Goal: Task Accomplishment & Management: Manage account settings

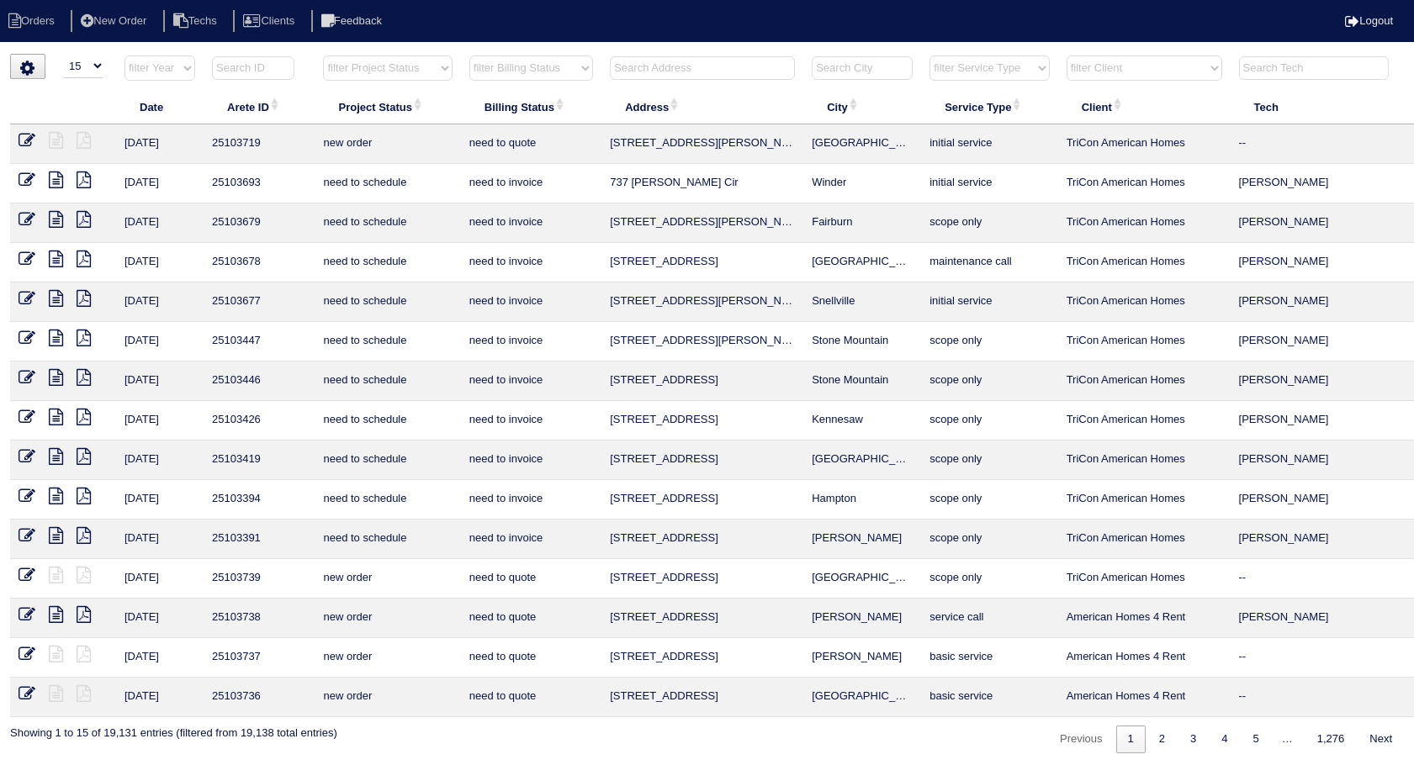
select select "15"
click at [671, 67] on input "text" at bounding box center [702, 68] width 185 height 24
click at [646, 65] on input "text" at bounding box center [702, 68] width 185 height 24
type input "108"
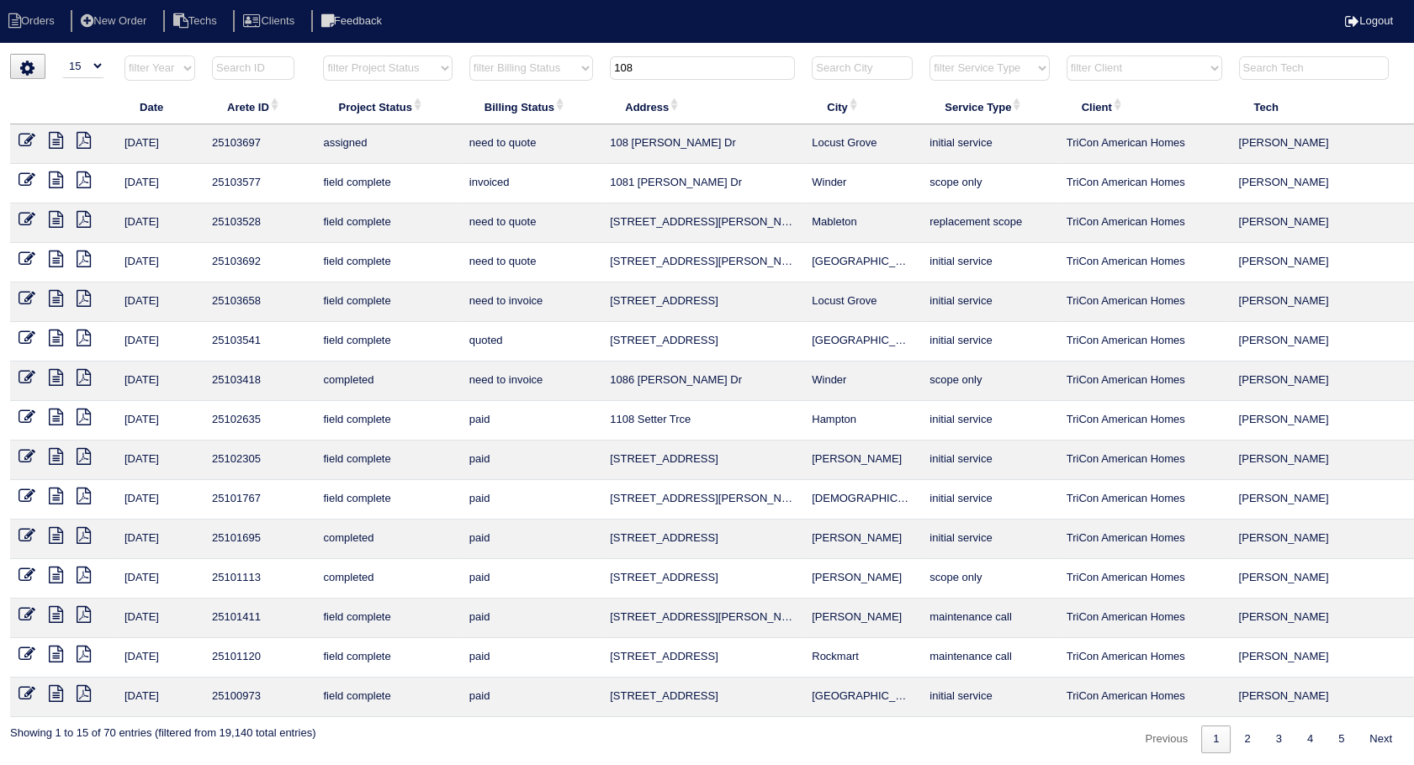
click at [24, 299] on icon at bounding box center [27, 298] width 17 height 17
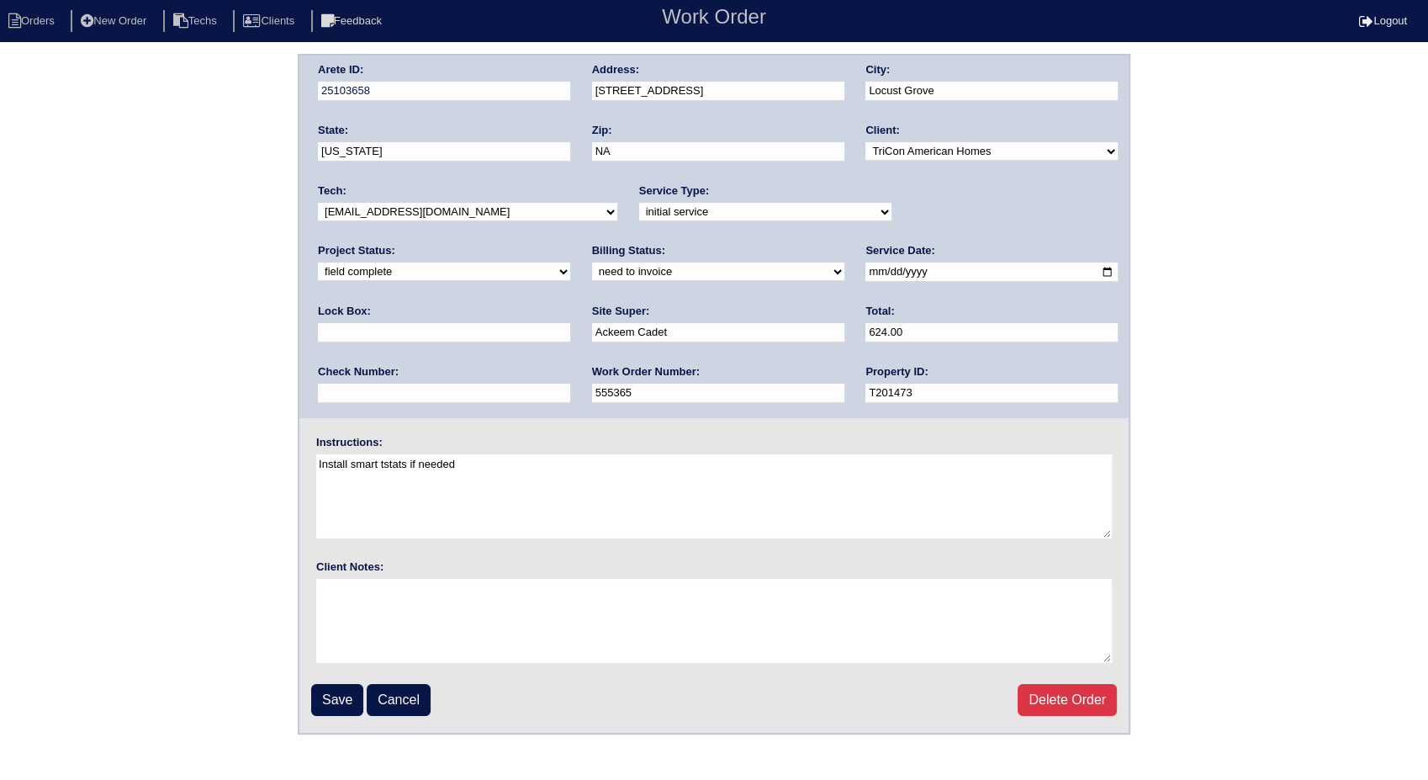
click at [592, 269] on select "need to quote quoted need to invoice invoiced paid warranty purchase order need…" at bounding box center [718, 271] width 252 height 19
select select "invoiced"
click at [592, 262] on select "need to quote quoted need to invoice invoiced paid warranty purchase order need…" at bounding box center [718, 271] width 252 height 19
click at [341, 700] on input "Save" at bounding box center [337, 700] width 52 height 32
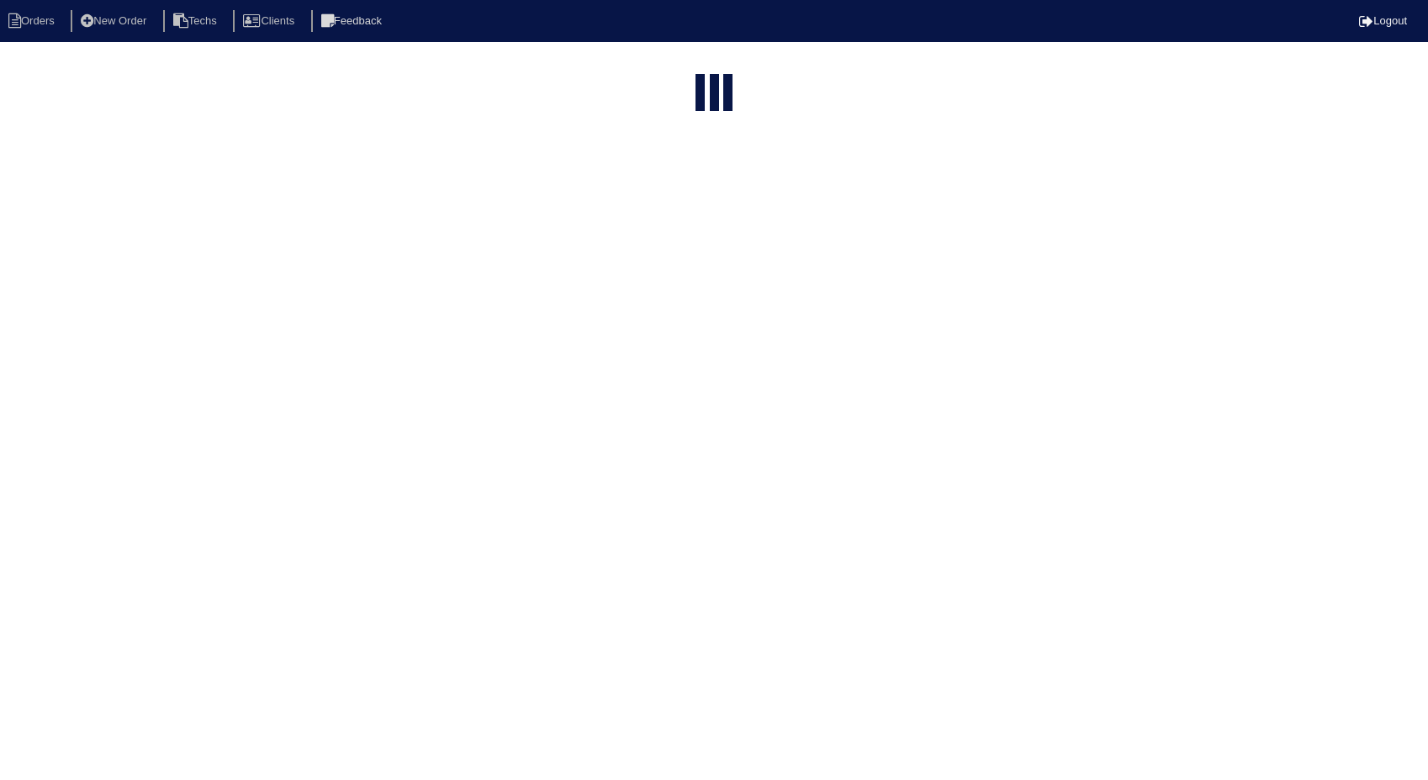
select select "15"
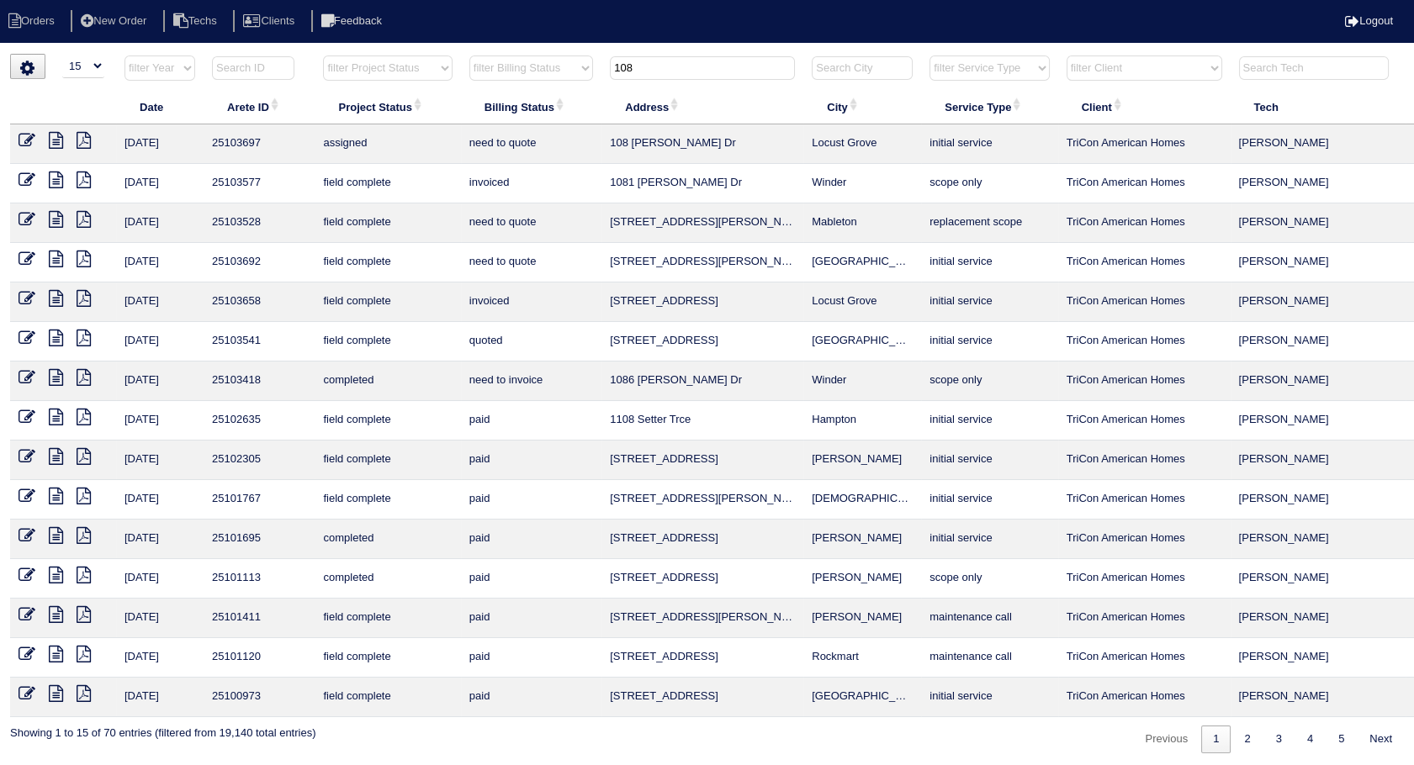
drag, startPoint x: 599, startPoint y: 81, endPoint x: 582, endPoint y: 84, distance: 17.2
click at [582, 84] on tr "filter Year -- Any Year -- 2025 2024 2023 2022 2021 2020 2019 filter Project St…" at bounding box center [739, 72] width 1459 height 34
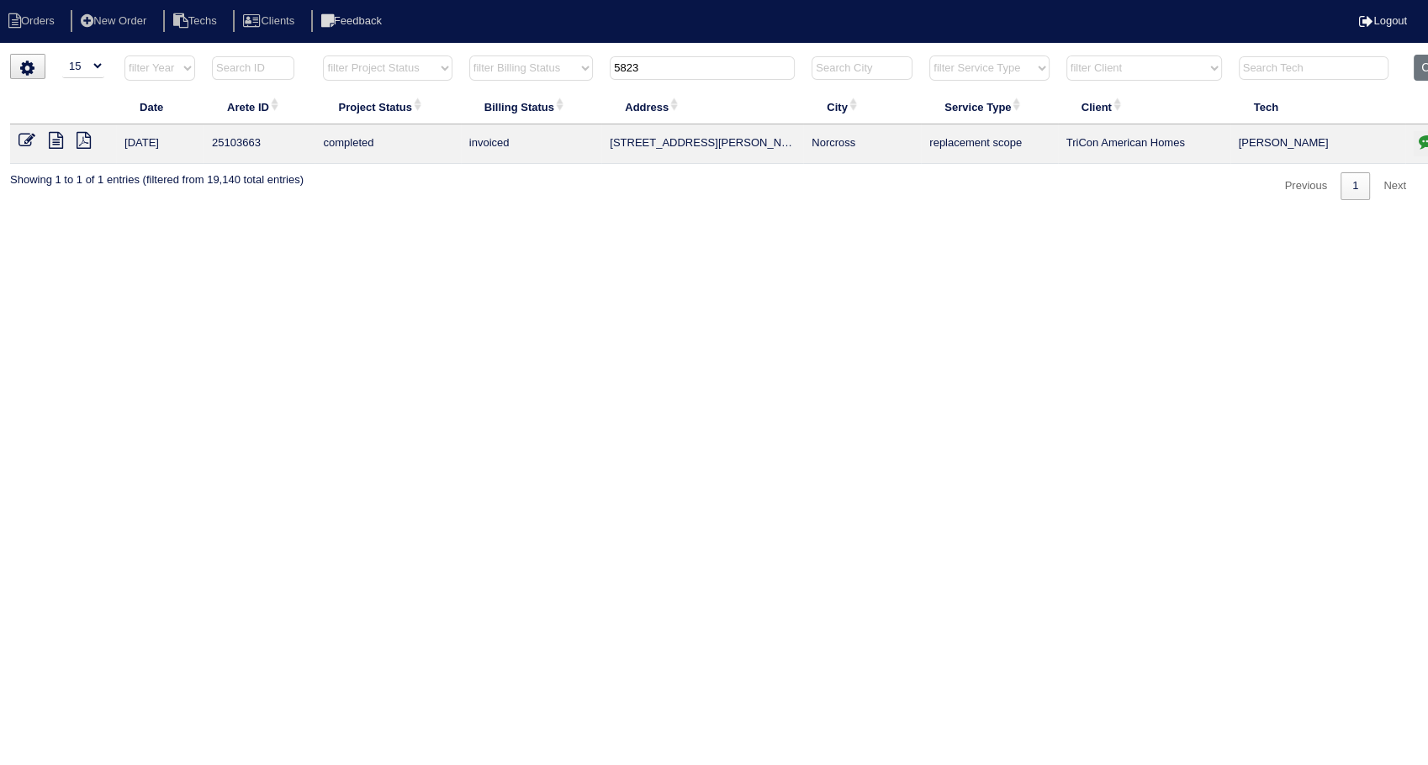
drag, startPoint x: 666, startPoint y: 64, endPoint x: 707, endPoint y: 236, distance: 176.3
click at [532, 89] on table "Date Arete ID Project Status Billing Status Address City Service Type Client Te…" at bounding box center [739, 109] width 1459 height 109
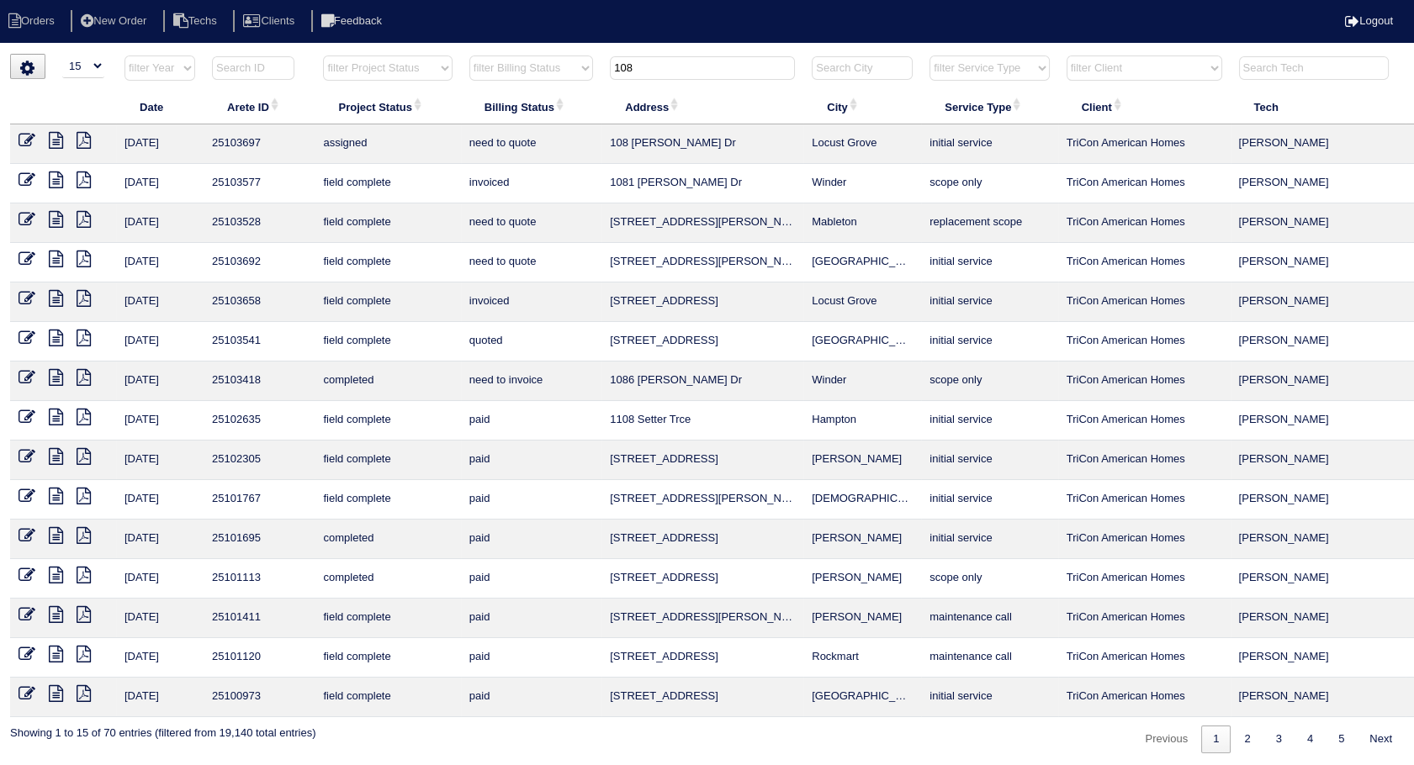
drag, startPoint x: 654, startPoint y: 66, endPoint x: 584, endPoint y: 86, distance: 72.7
click at [584, 86] on tr "filter Year -- Any Year -- 2025 2024 2023 2022 2021 2020 2019 filter Project St…" at bounding box center [739, 72] width 1459 height 34
type input "3515"
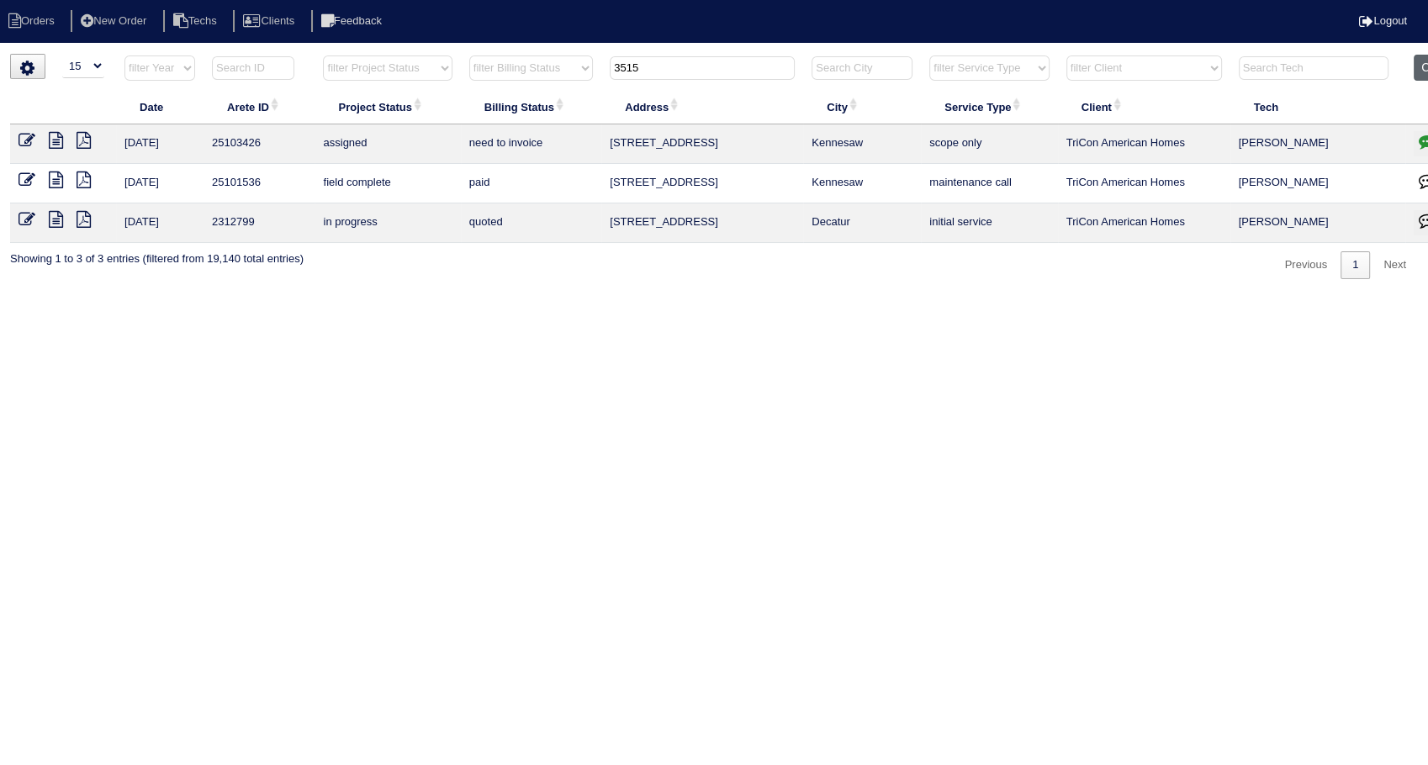
click at [1419, 69] on button "Clear" at bounding box center [1435, 68] width 43 height 26
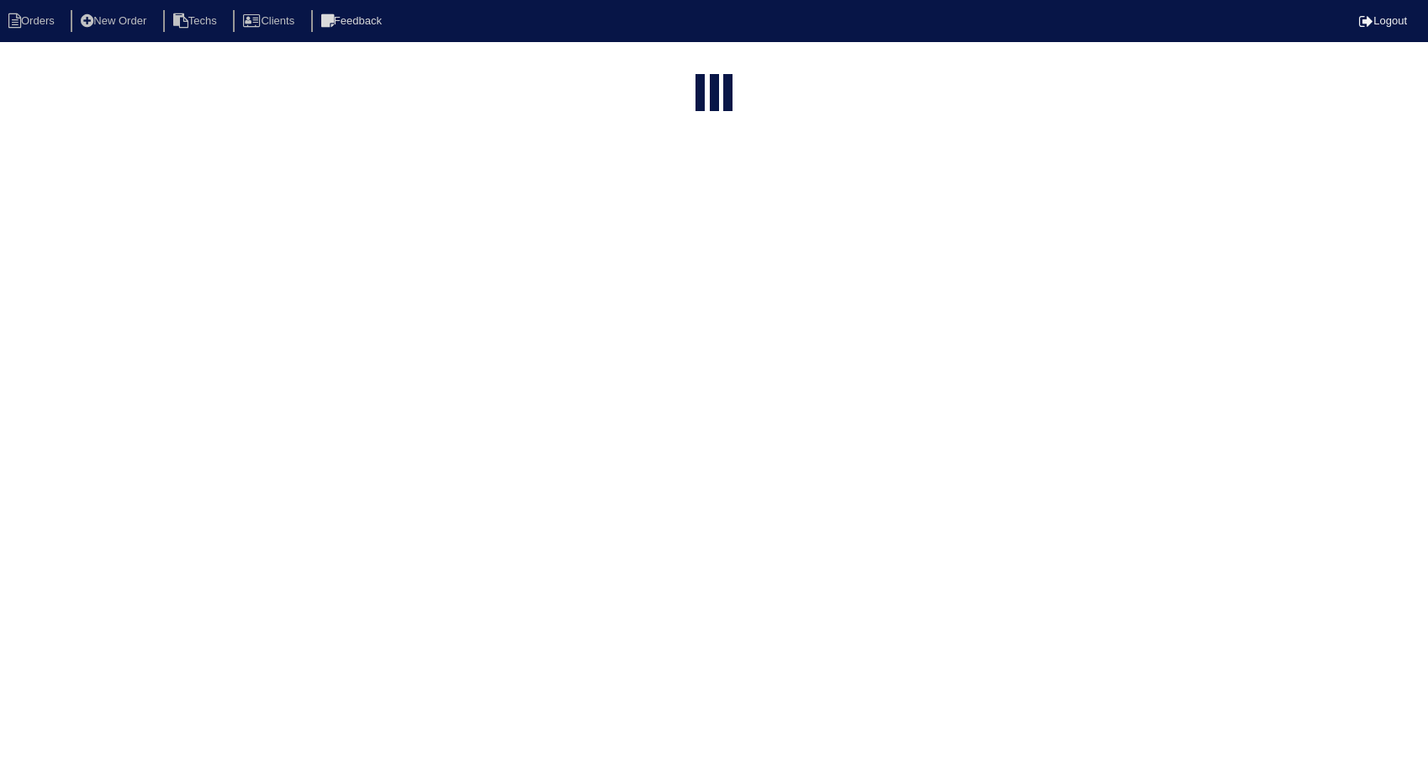
select select "15"
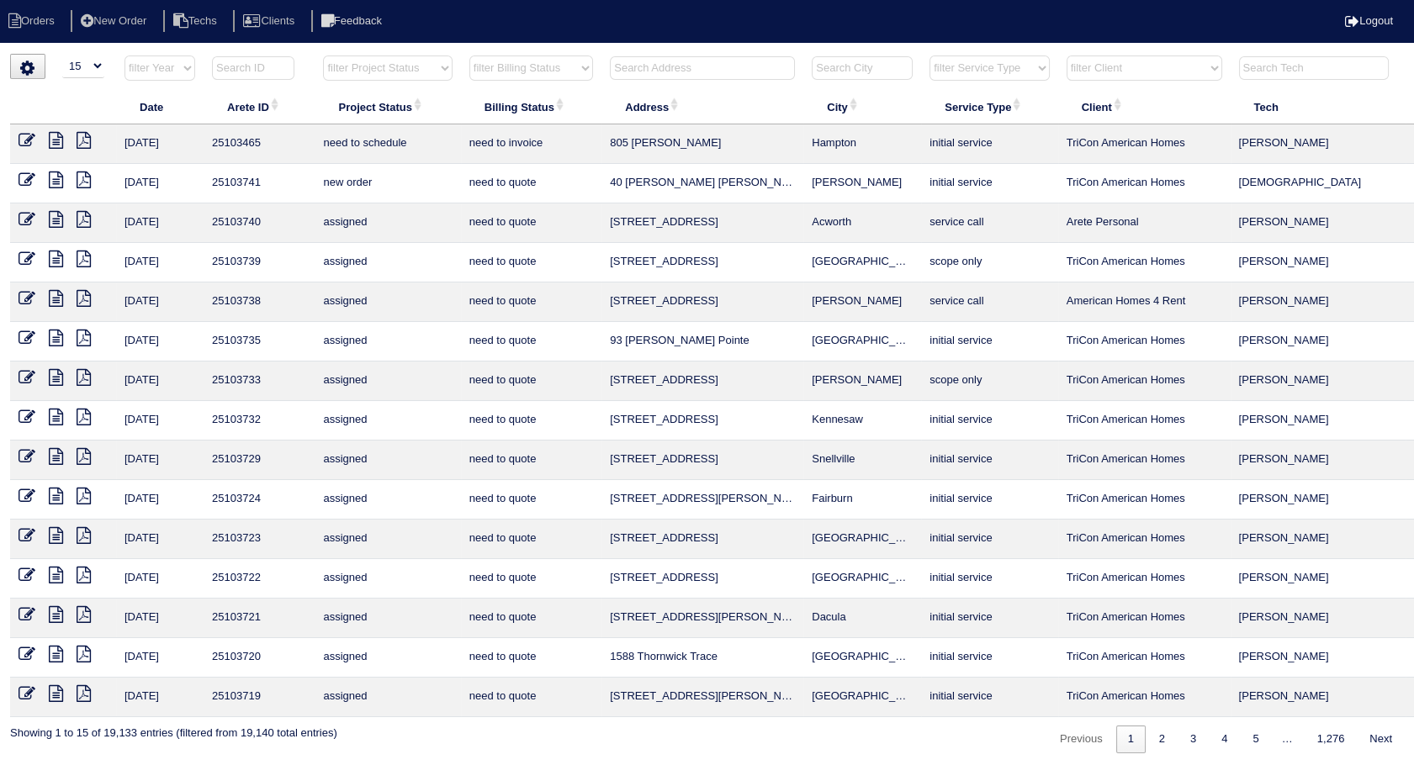
click at [630, 66] on input "text" at bounding box center [702, 68] width 185 height 24
type input "11569"
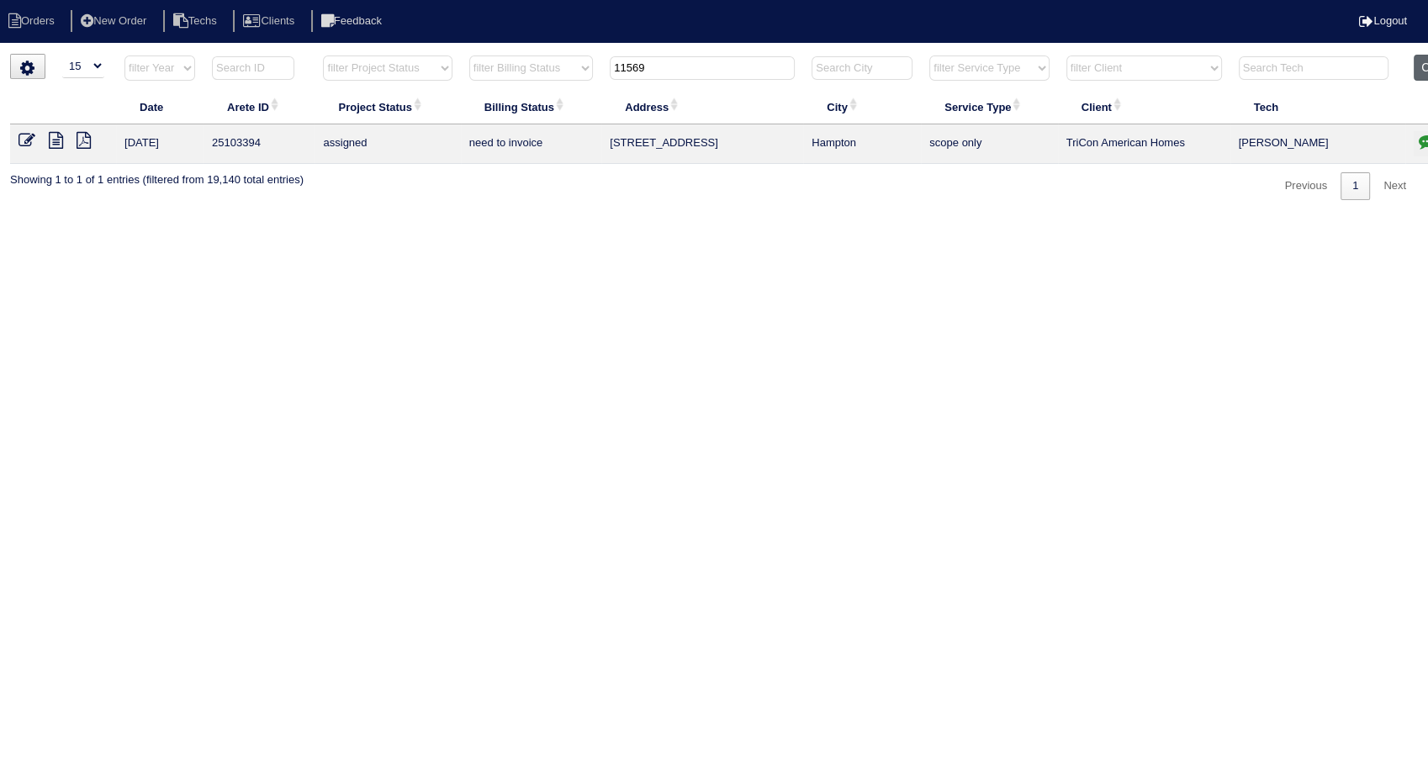
click at [1416, 67] on button "Clear" at bounding box center [1435, 68] width 43 height 26
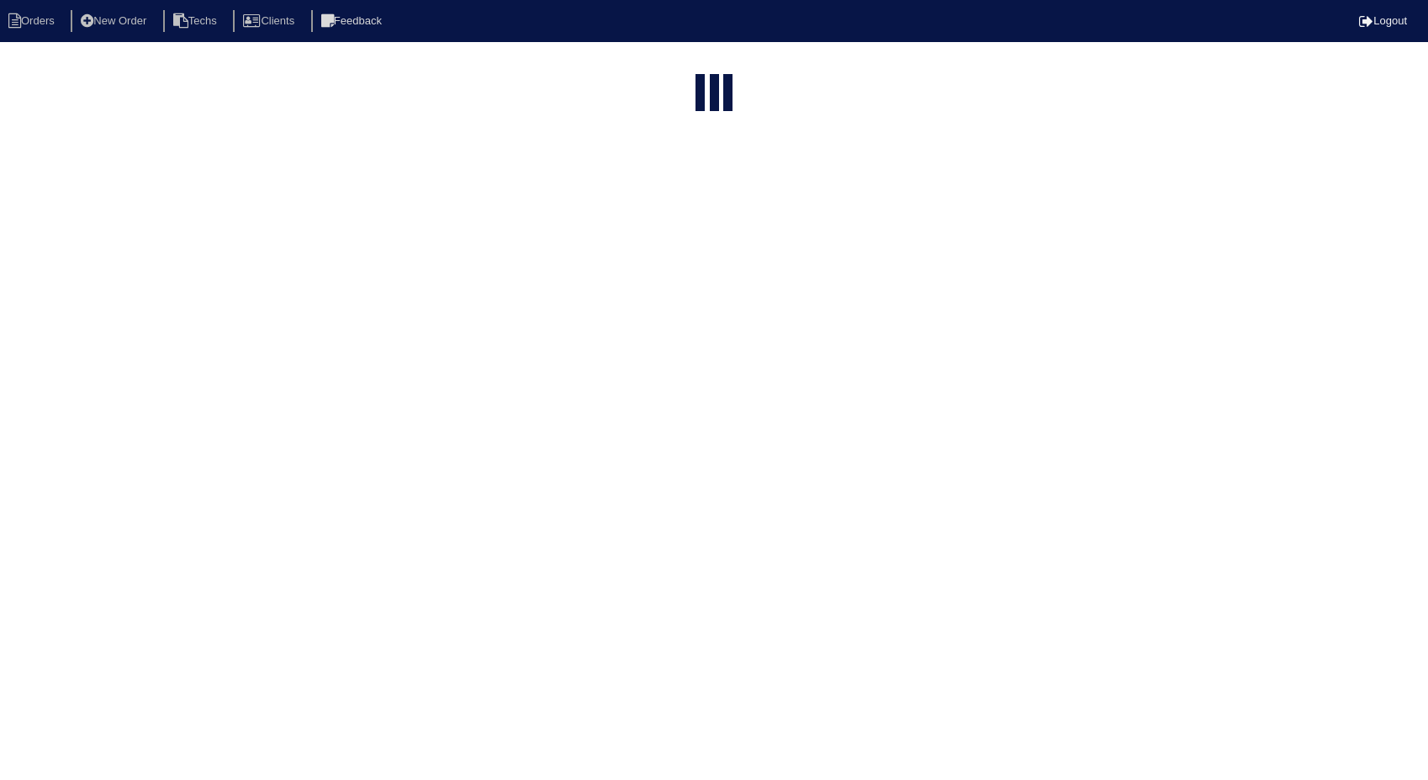
select select "15"
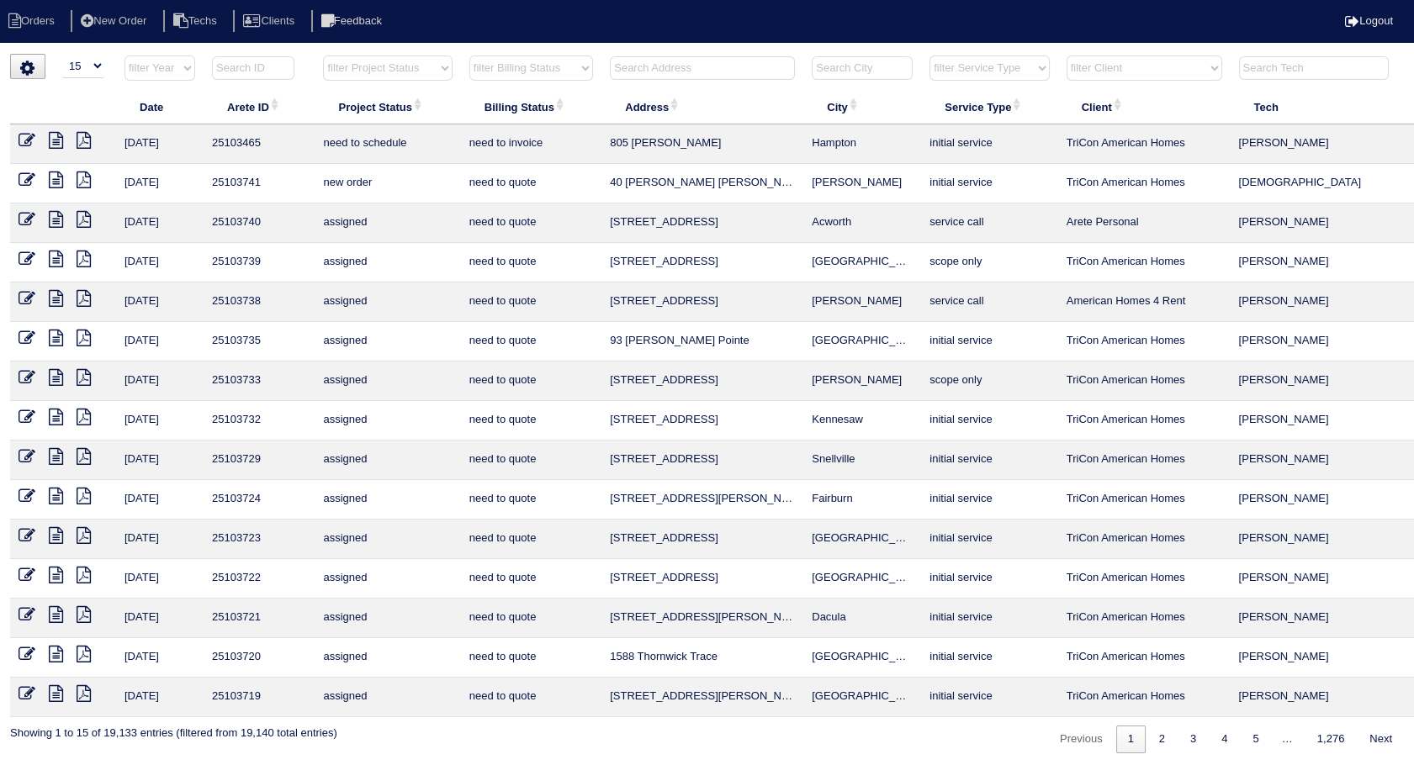
click at [576, 71] on select "filter Billing Status -- Any Billing Status -- need to quote quoted need to inv…" at bounding box center [531, 68] width 124 height 25
click at [469, 56] on select "filter Billing Status -- Any Billing Status -- need to quote quoted need to inv…" at bounding box center [531, 68] width 124 height 25
select select "need to invoice"
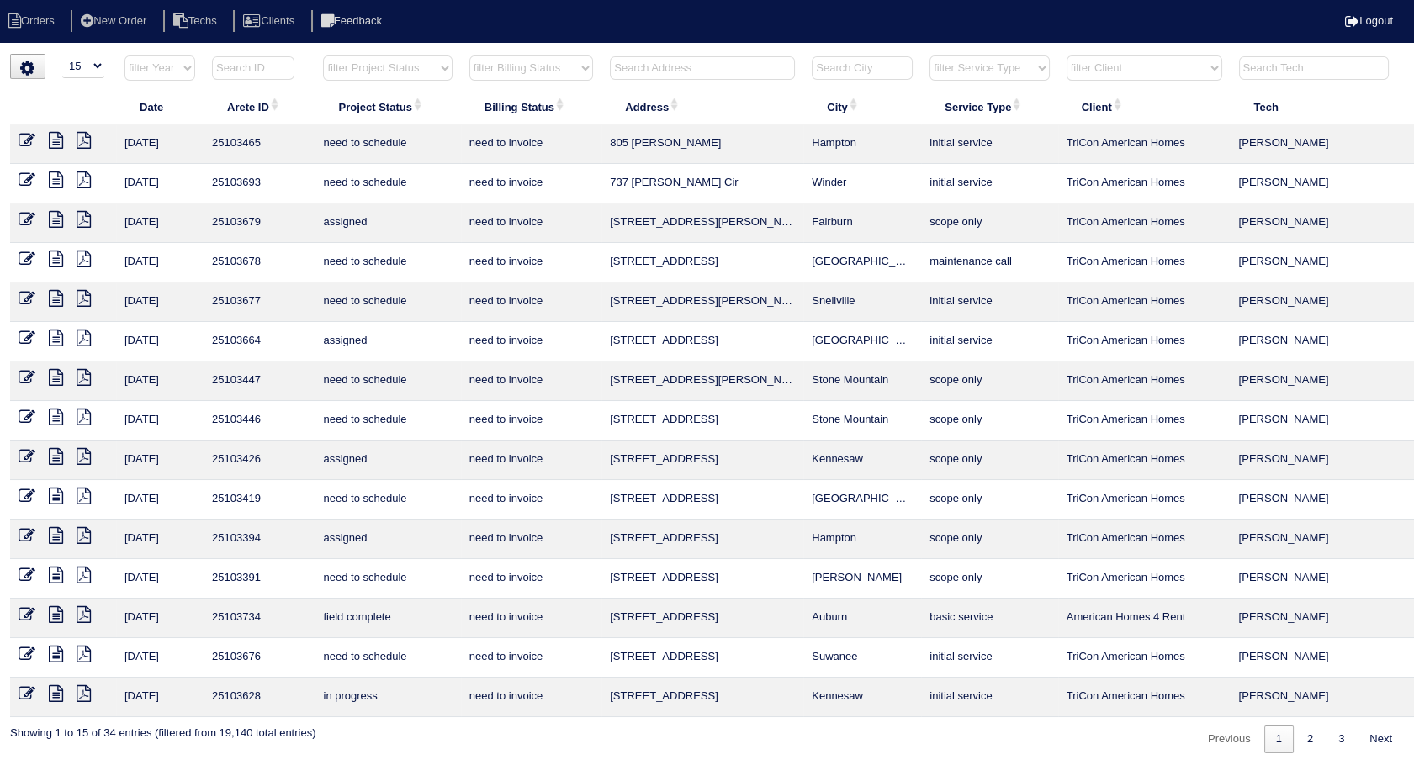
scroll to position [1, 0]
click at [658, 56] on input "text" at bounding box center [702, 68] width 185 height 24
type input "2085"
select select "need to invoice"
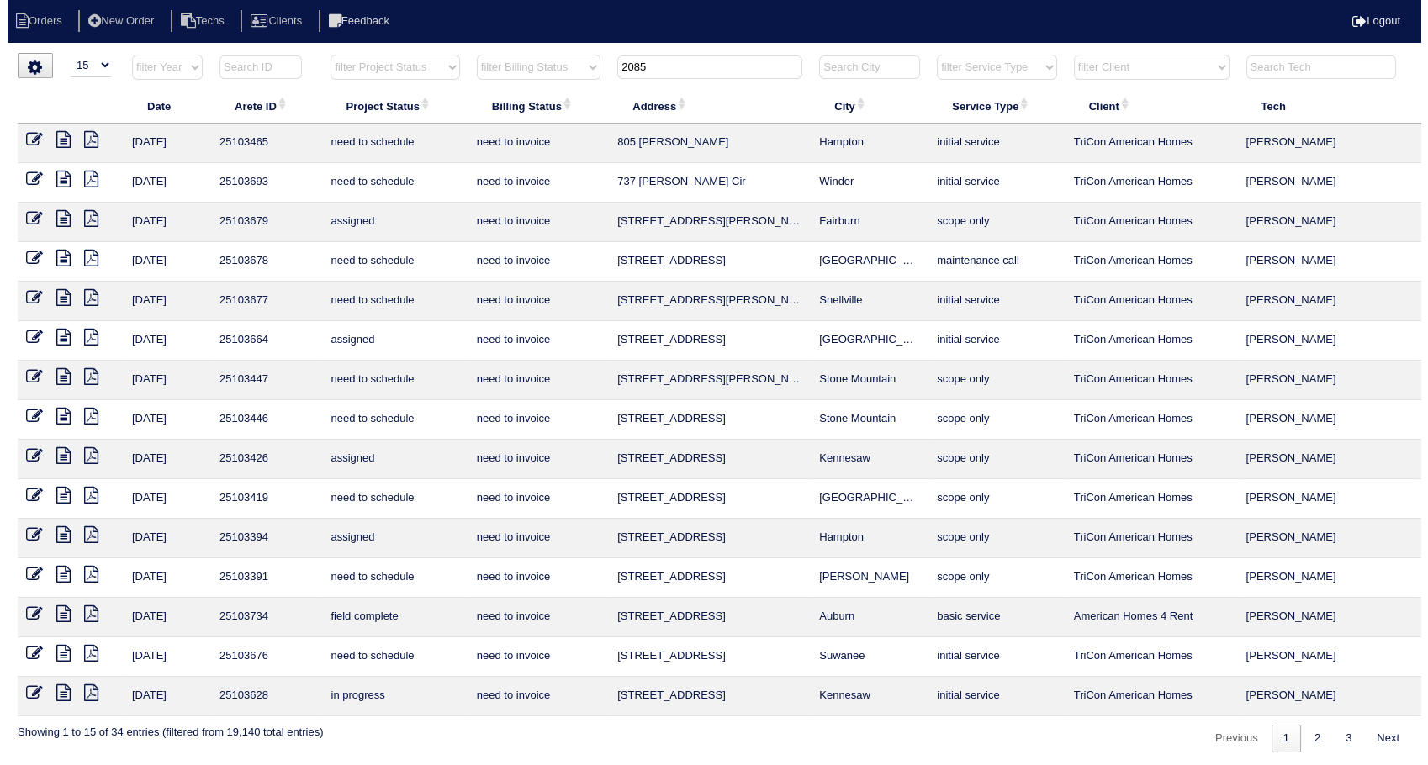
scroll to position [0, 0]
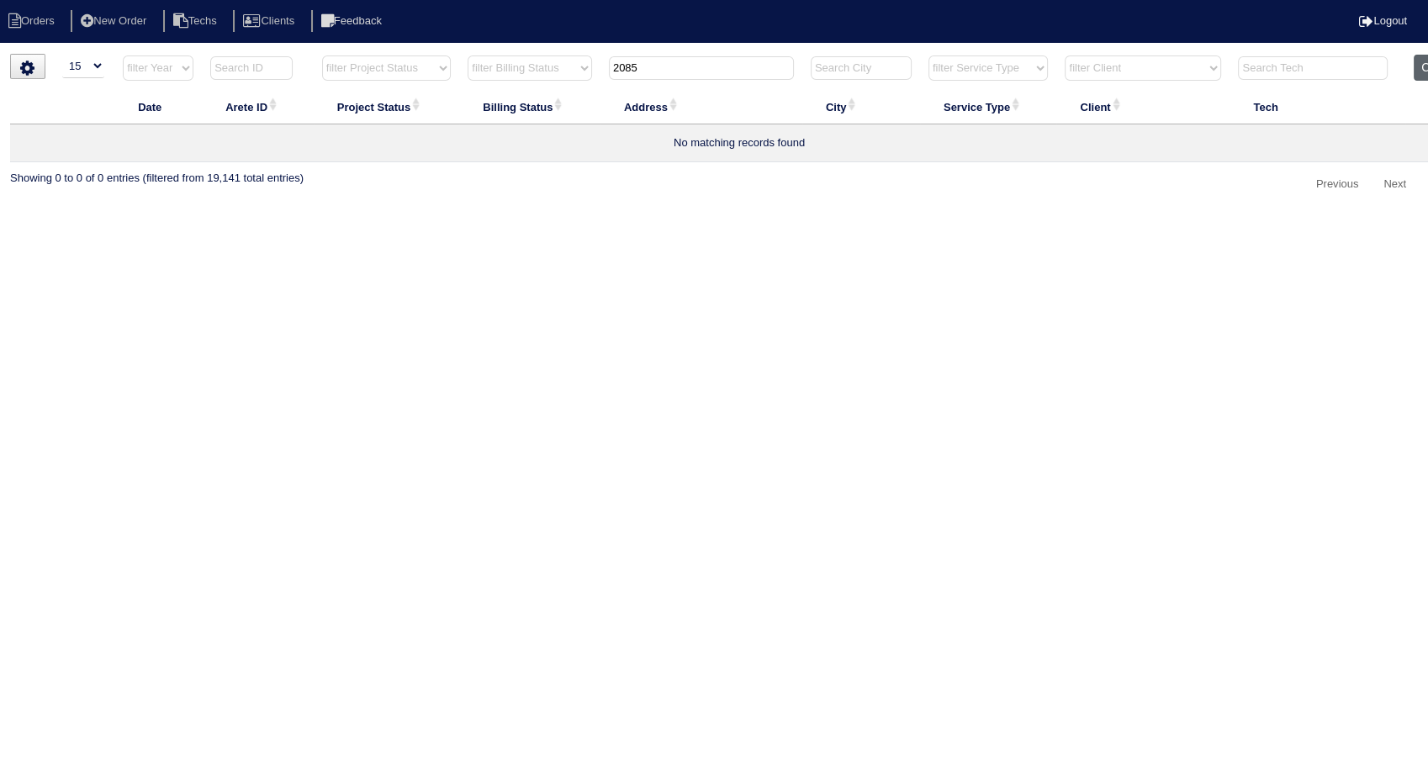
type input "2085"
click at [1427, 72] on button "Clear" at bounding box center [1435, 68] width 43 height 26
select select
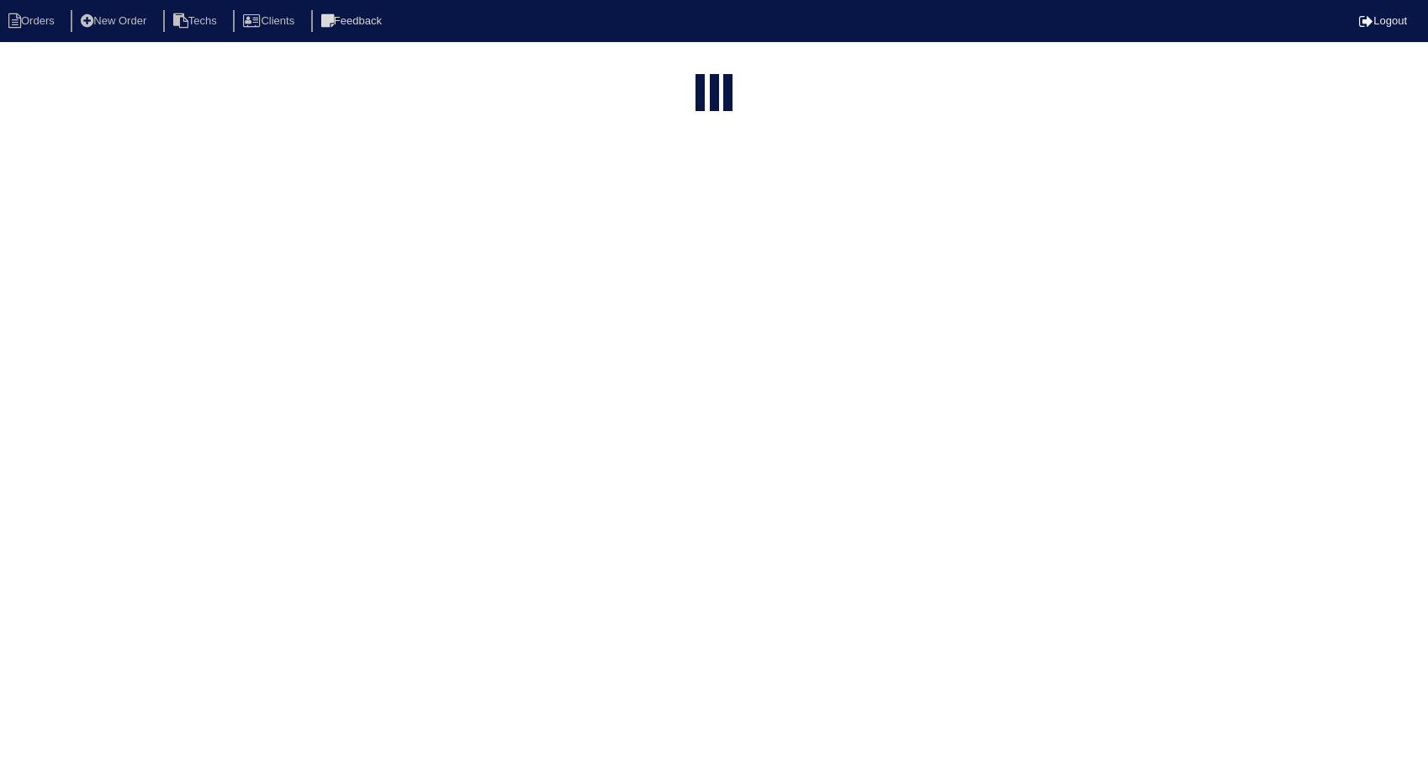
select select "15"
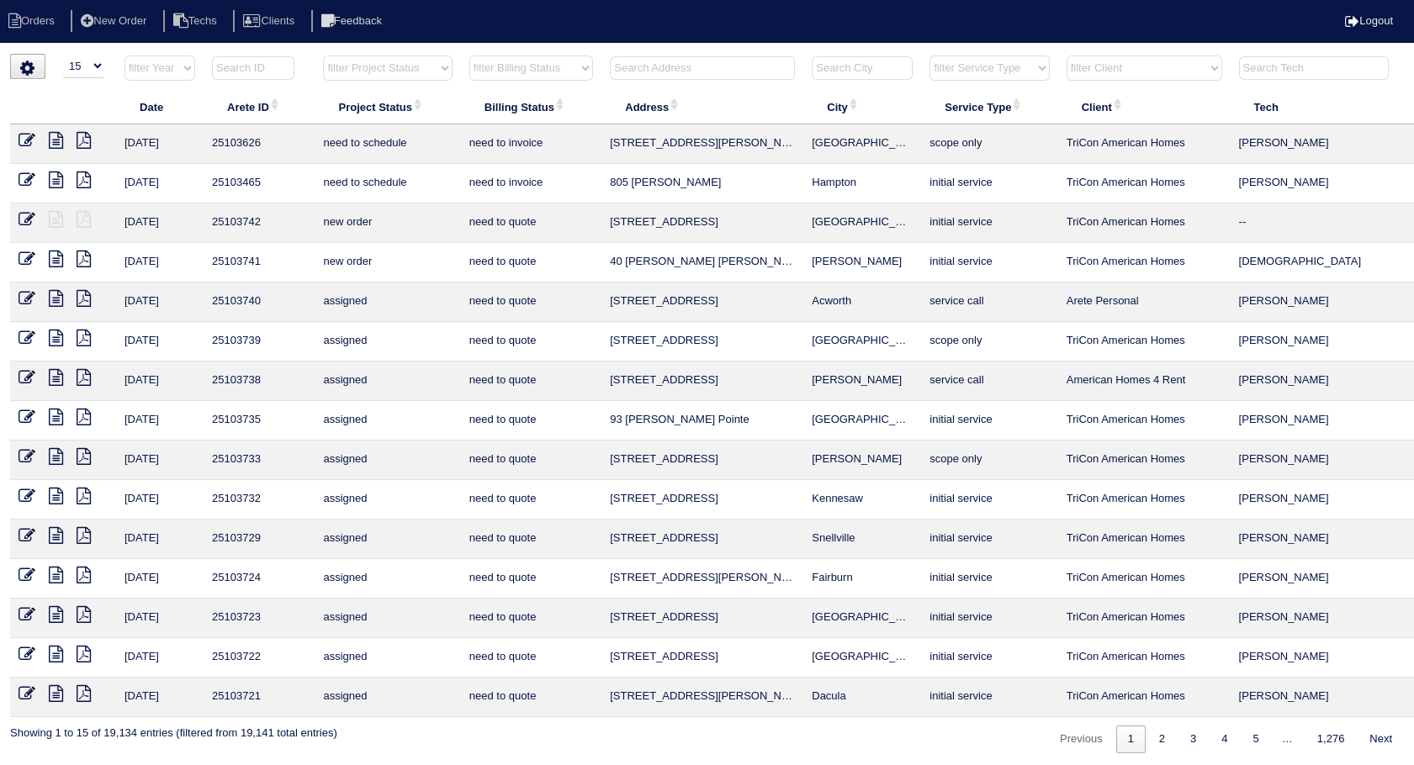
click at [682, 67] on input "text" at bounding box center [702, 68] width 185 height 24
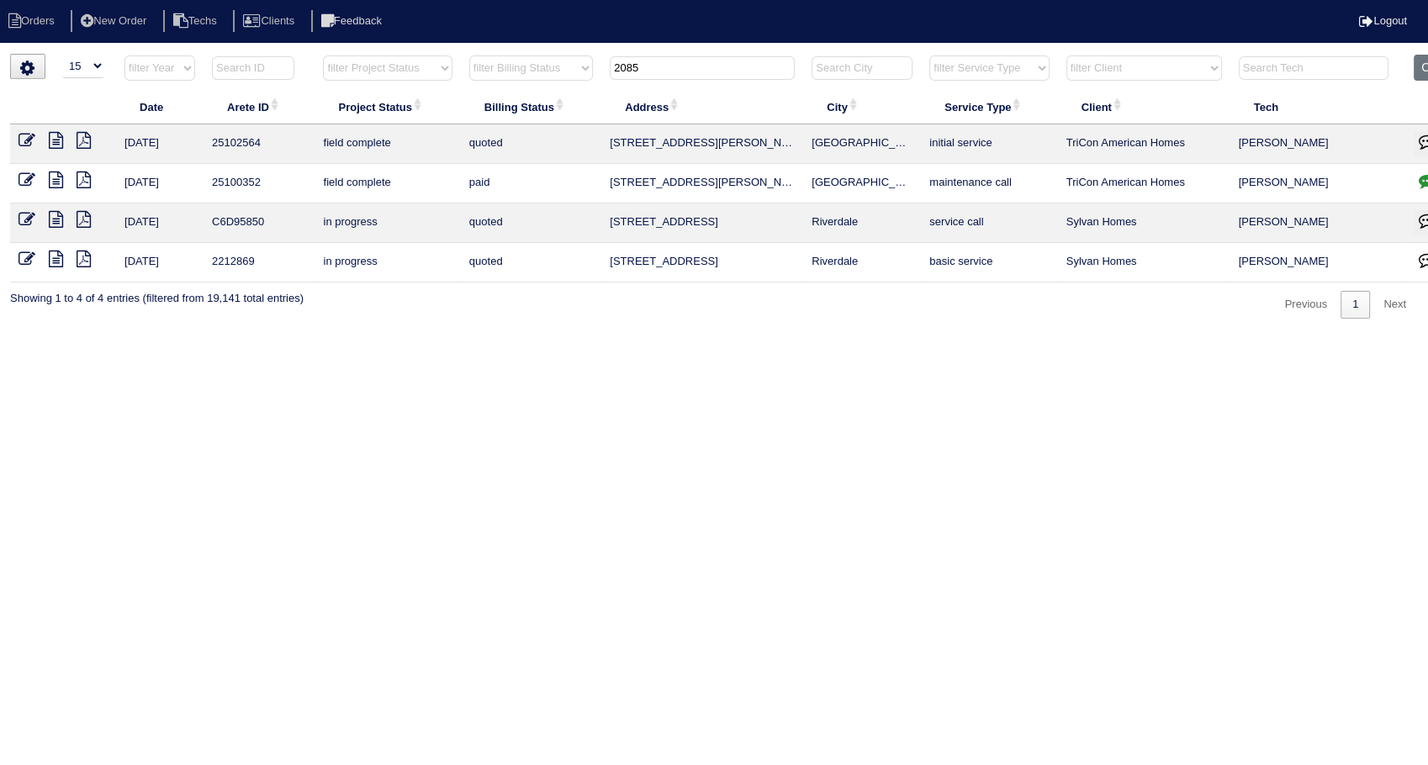
type input "2085"
click at [24, 140] on icon at bounding box center [27, 140] width 17 height 17
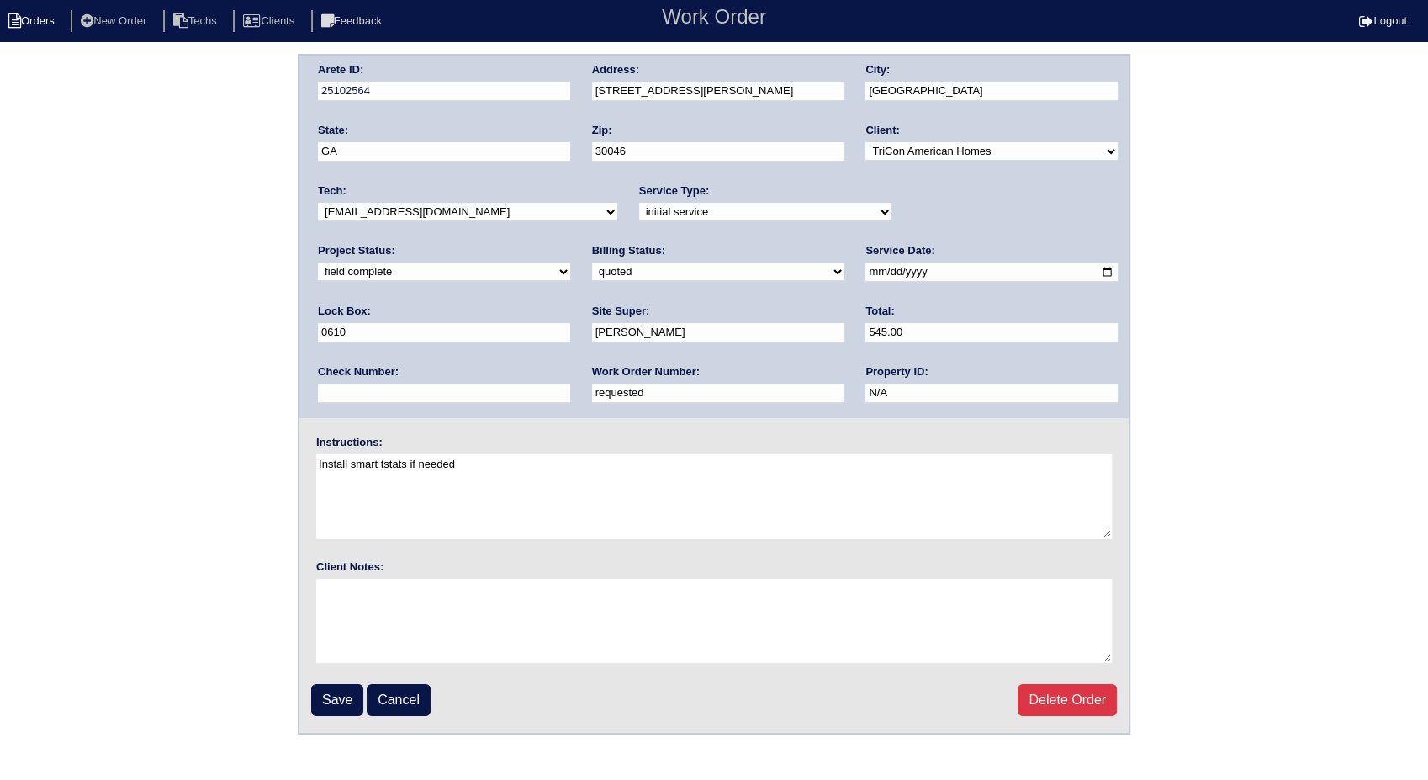
click at [47, 21] on li "Orders" at bounding box center [34, 21] width 68 height 23
select select "15"
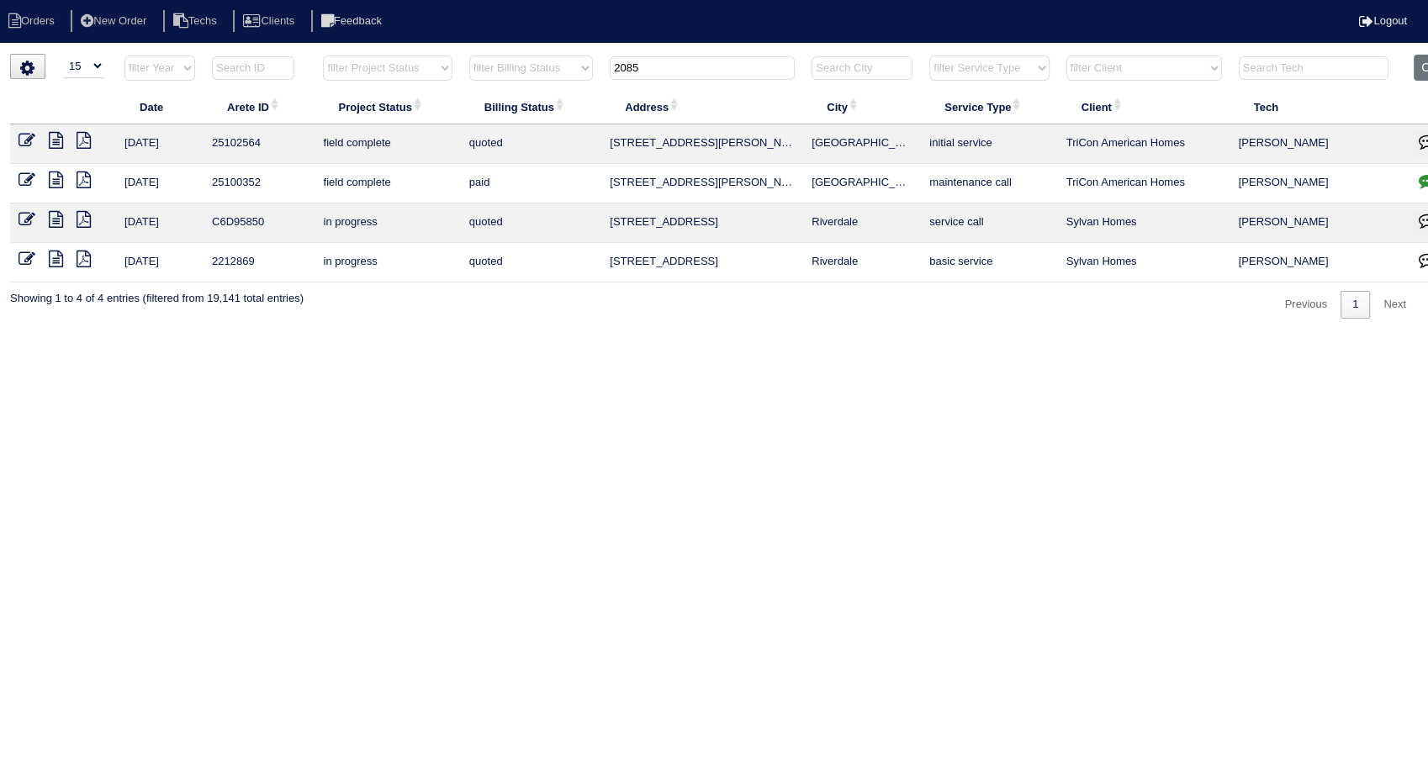
drag, startPoint x: 657, startPoint y: 71, endPoint x: 586, endPoint y: 77, distance: 71.0
click at [586, 77] on tr "filter Year -- Any Year -- 2025 2024 2023 2022 2021 2020 2019 filter Project St…" at bounding box center [739, 72] width 1459 height 34
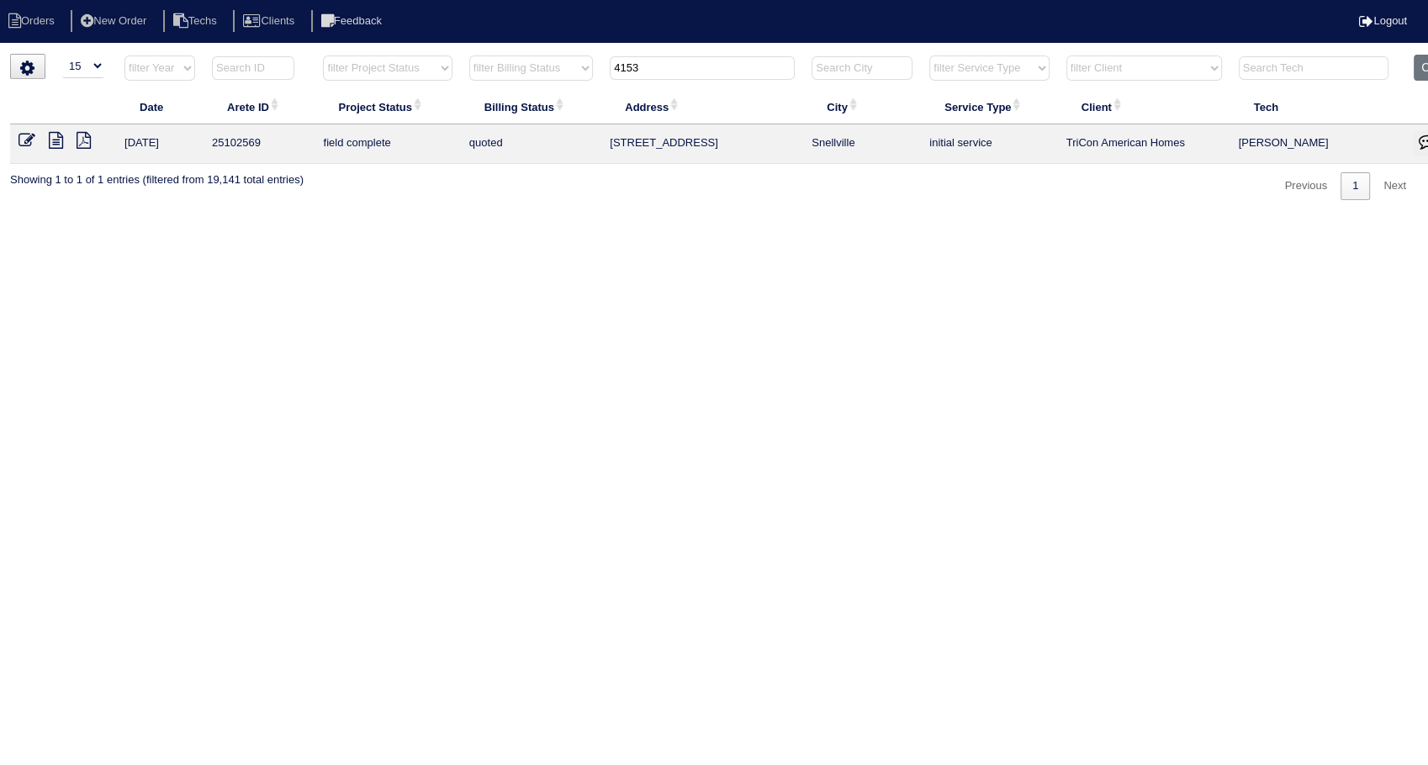
type input "4153"
click at [25, 141] on icon at bounding box center [27, 140] width 17 height 17
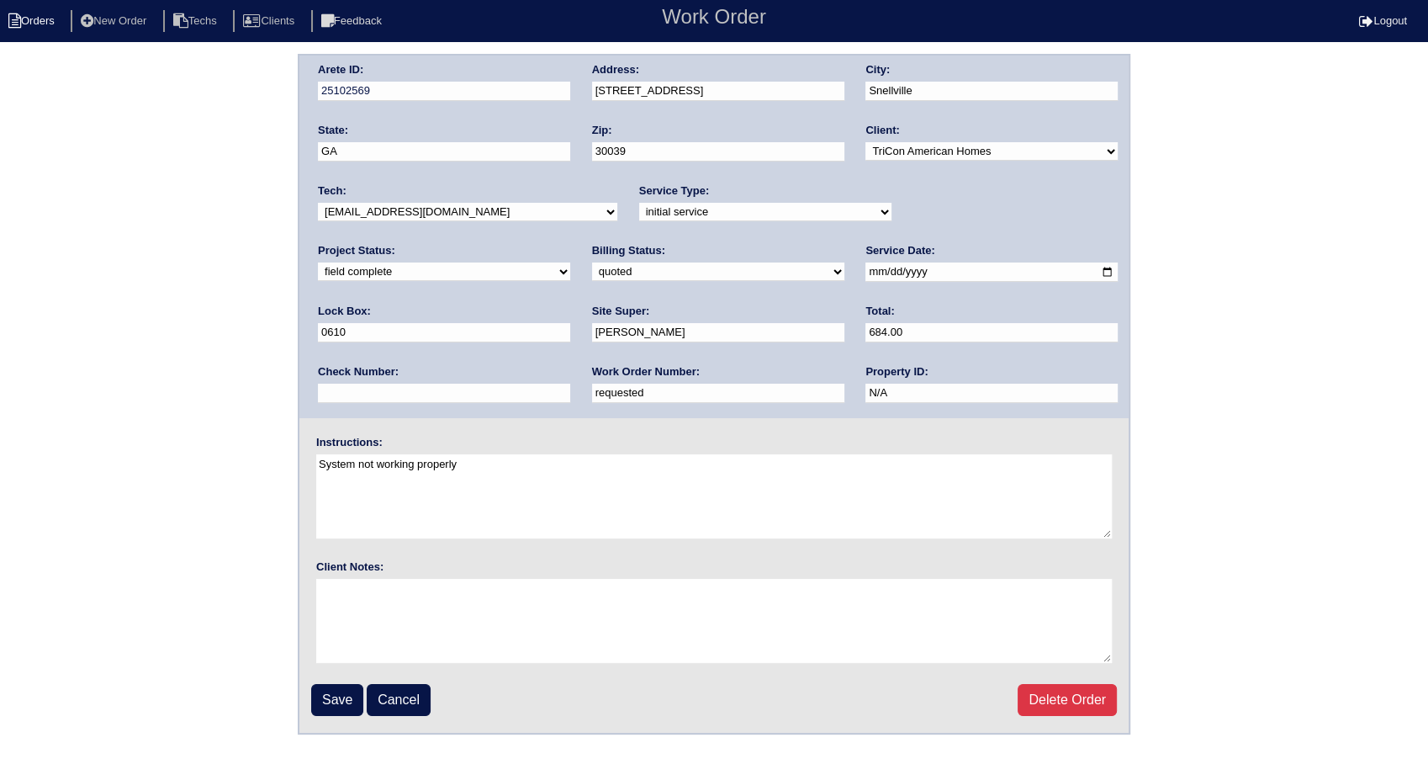
click at [45, 10] on li "Orders" at bounding box center [34, 21] width 68 height 23
select select "15"
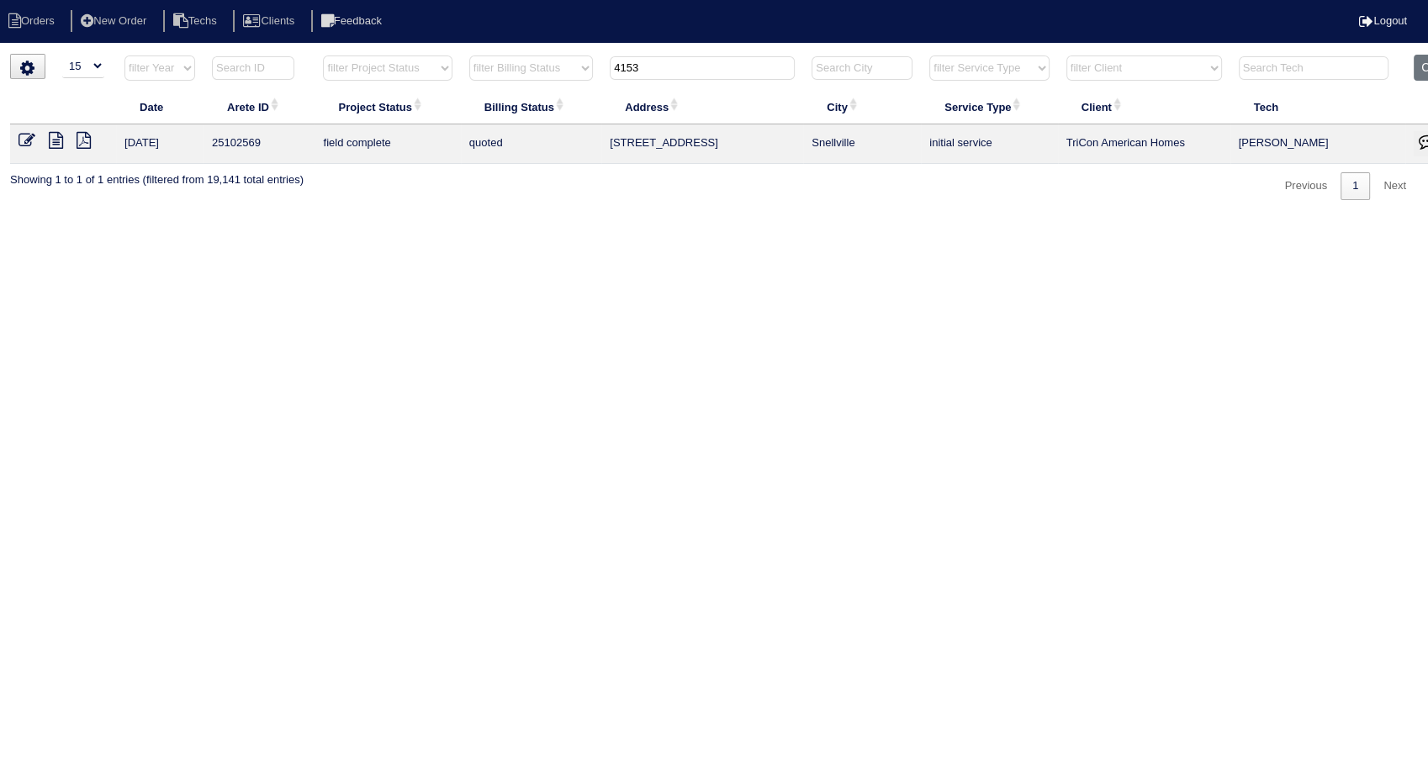
drag, startPoint x: 673, startPoint y: 75, endPoint x: 581, endPoint y: 201, distance: 156.0
click at [530, 113] on table "Date Arete ID Project Status Billing Status Address City Service Type Client Te…" at bounding box center [739, 109] width 1459 height 109
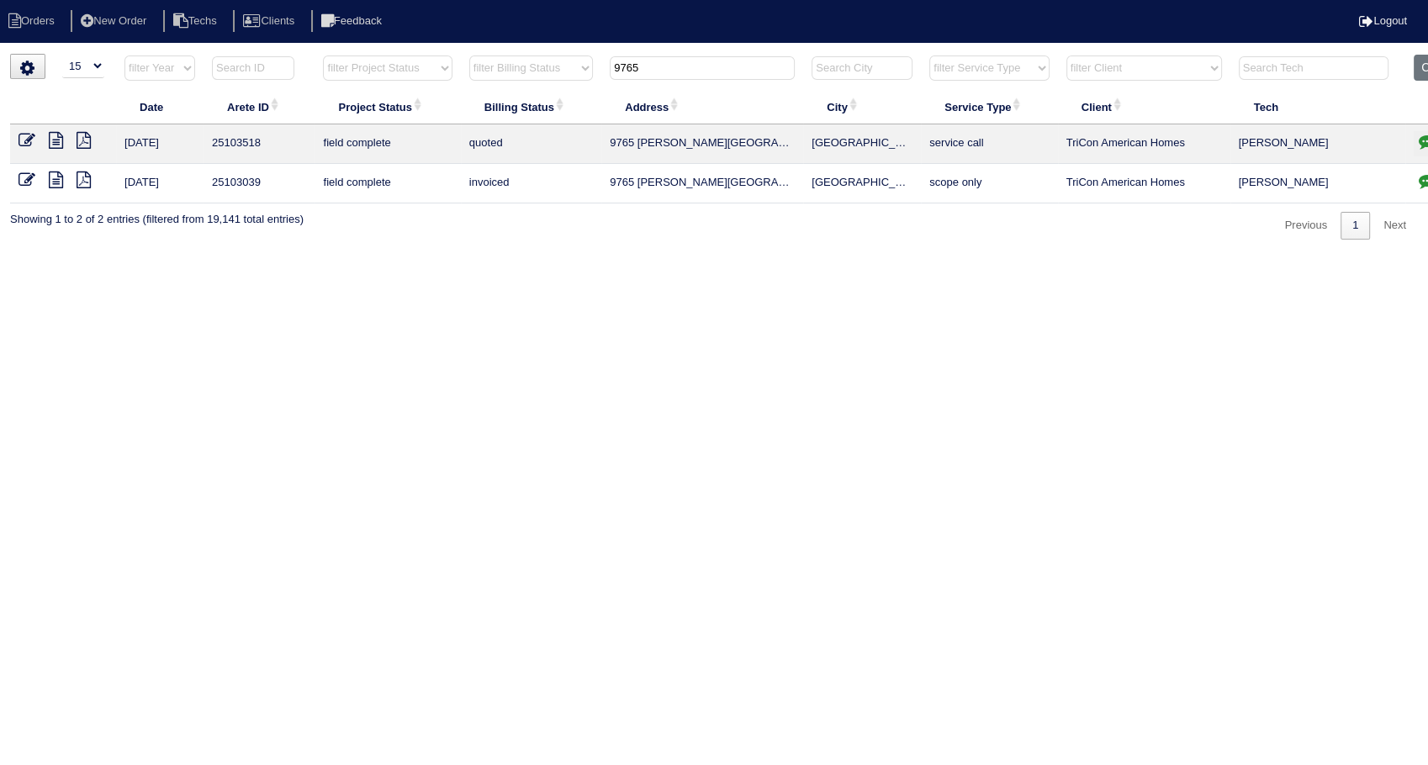
type input "9765"
click at [21, 135] on icon at bounding box center [27, 140] width 17 height 17
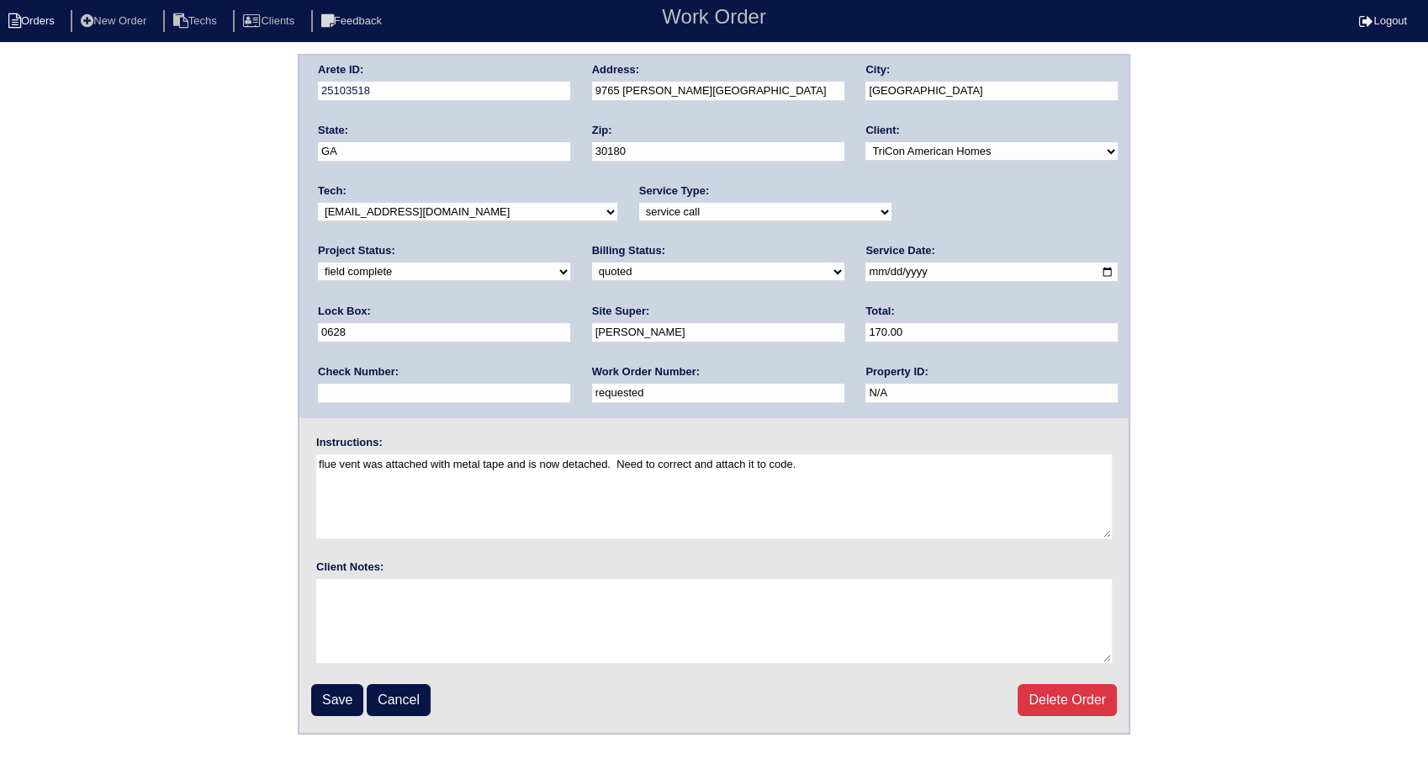
drag, startPoint x: 58, startPoint y: 22, endPoint x: 50, endPoint y: 11, distance: 13.8
click at [58, 22] on li "Orders" at bounding box center [34, 21] width 68 height 23
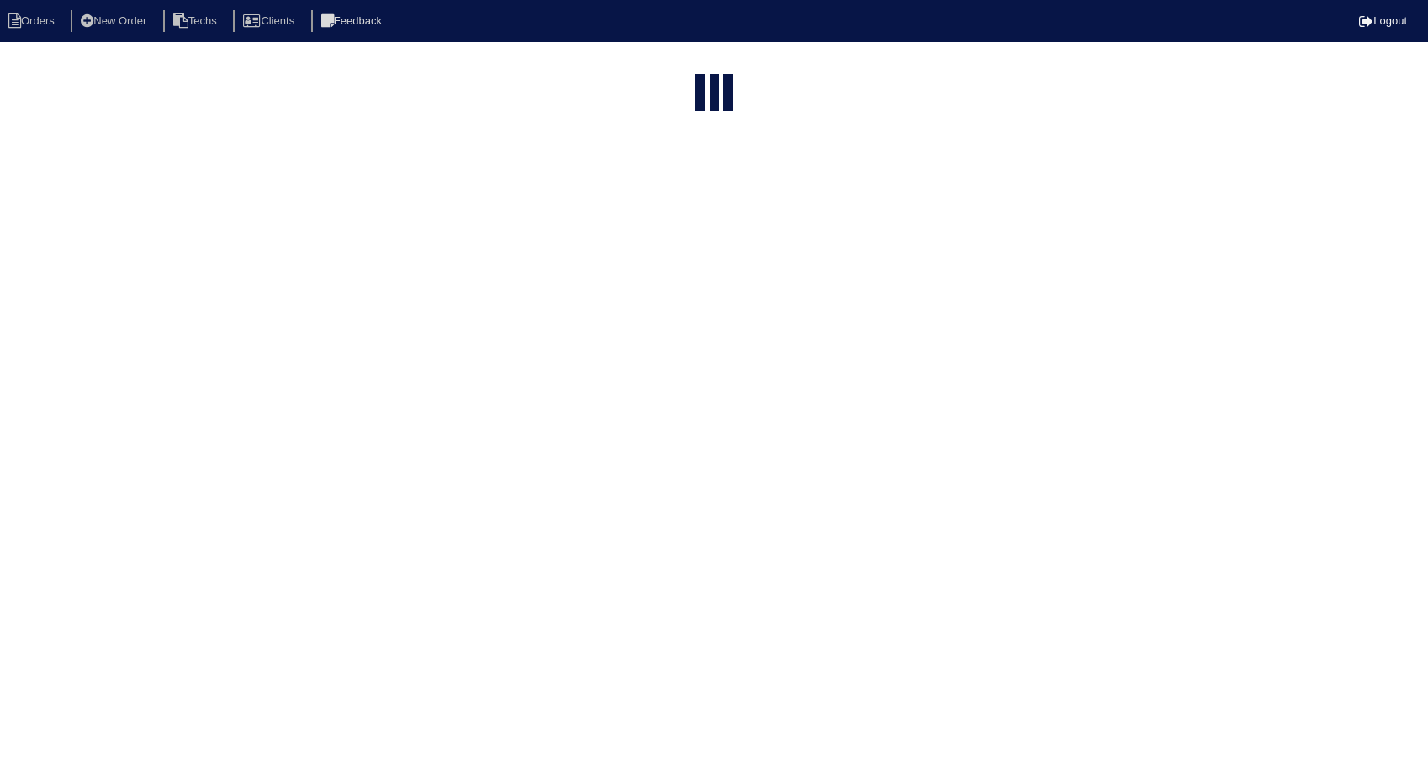
select select "15"
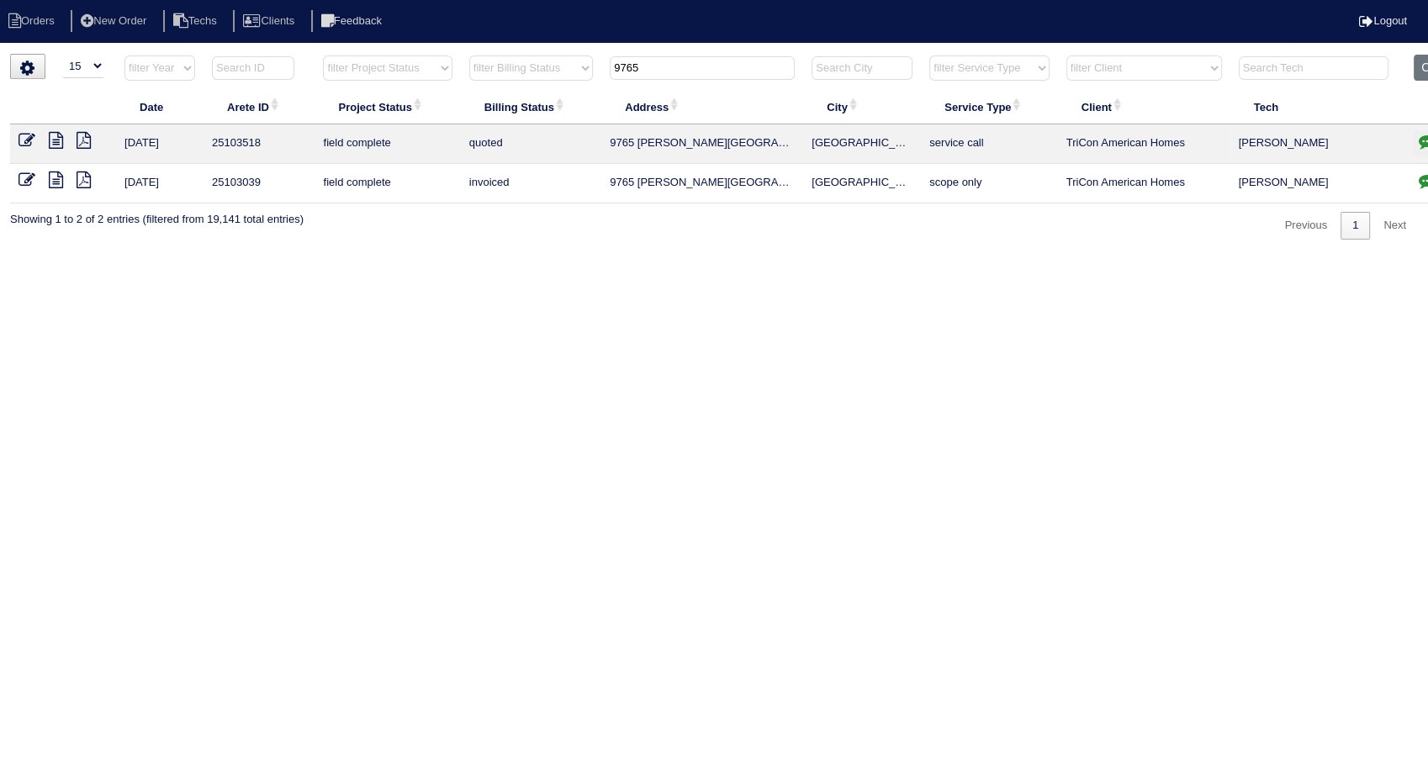
drag, startPoint x: 658, startPoint y: 67, endPoint x: 517, endPoint y: 109, distance: 146.6
click at [517, 109] on table "Date Arete ID Project Status Billing Status Address City Service Type Client Te…" at bounding box center [739, 129] width 1459 height 149
type input "0"
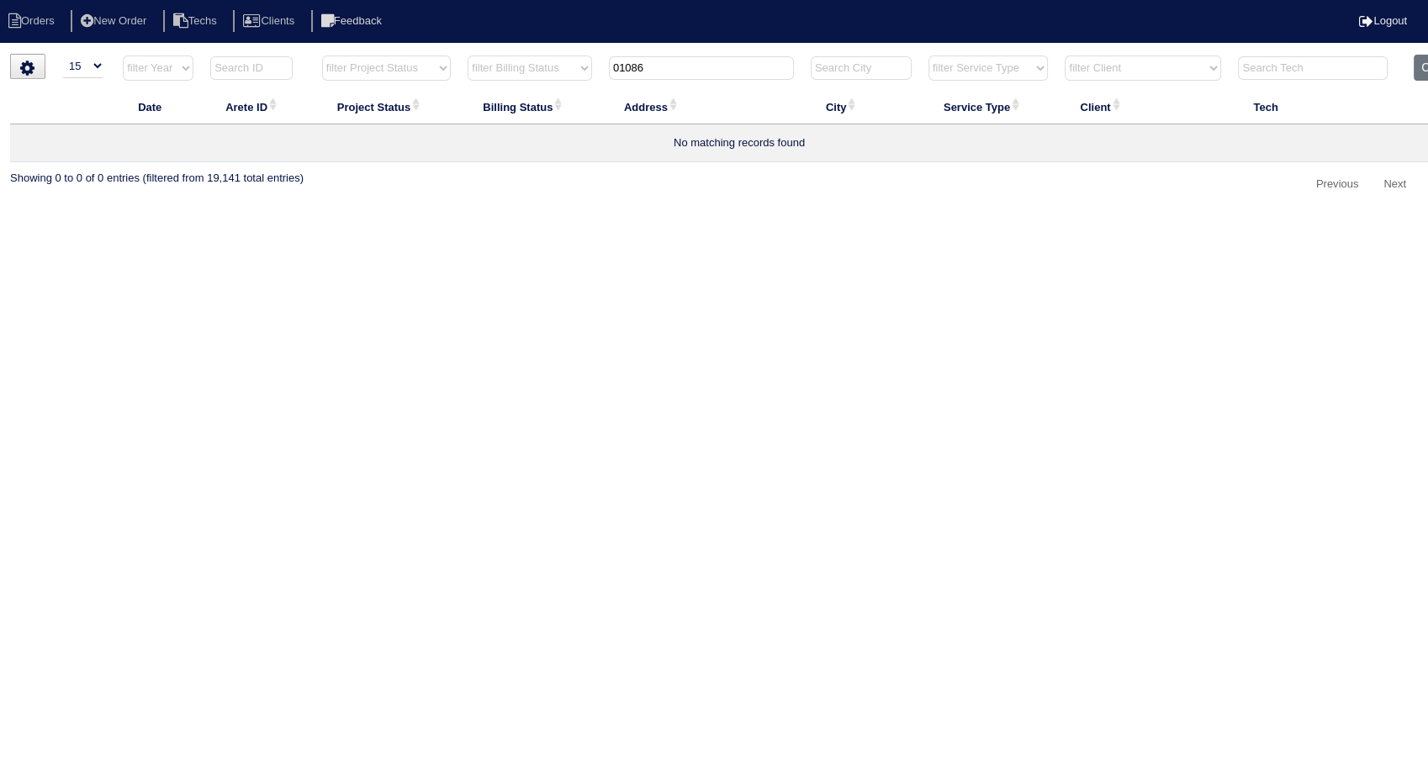
drag, startPoint x: 680, startPoint y: 70, endPoint x: 447, endPoint y: 237, distance: 286.2
click at [397, 135] on table "Date Arete ID Project Status Billing Status Address City Service Type Client Te…" at bounding box center [739, 109] width 1459 height 108
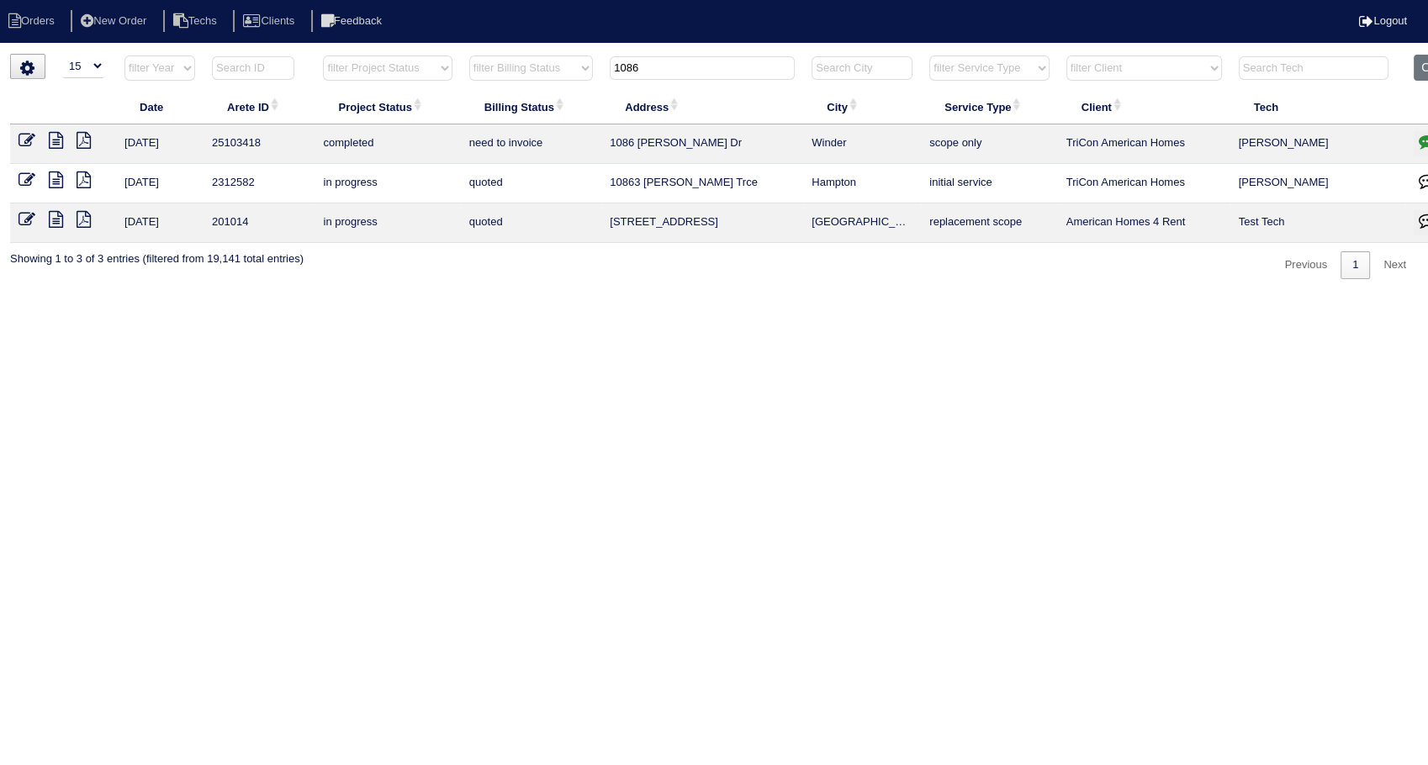
type input "1086"
click at [1422, 145] on icon "button" at bounding box center [1427, 141] width 17 height 17
type textarea "[DATE] - Furnace replacement X2/service approved - Sent to [PERSON_NAME], [PERS…"
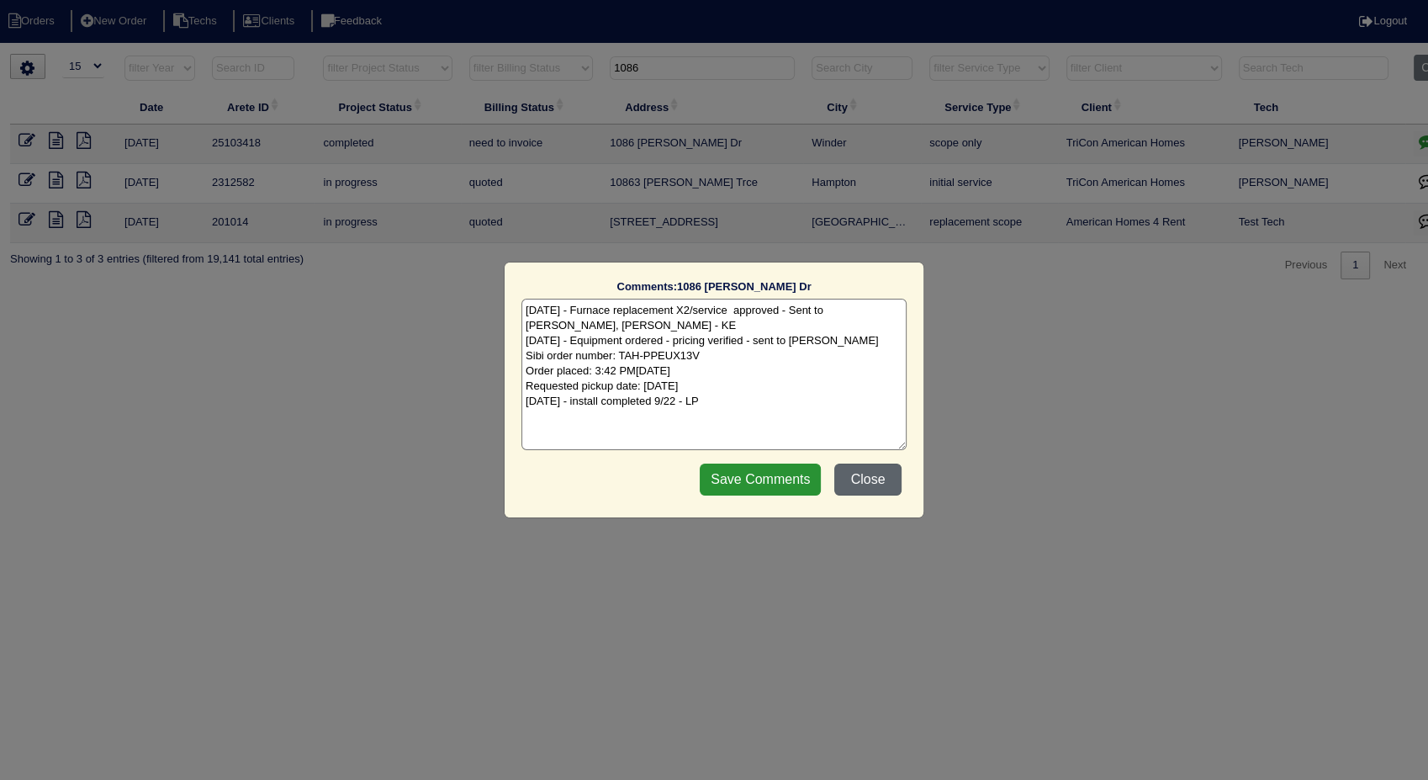
click at [861, 477] on button "Close" at bounding box center [867, 479] width 67 height 32
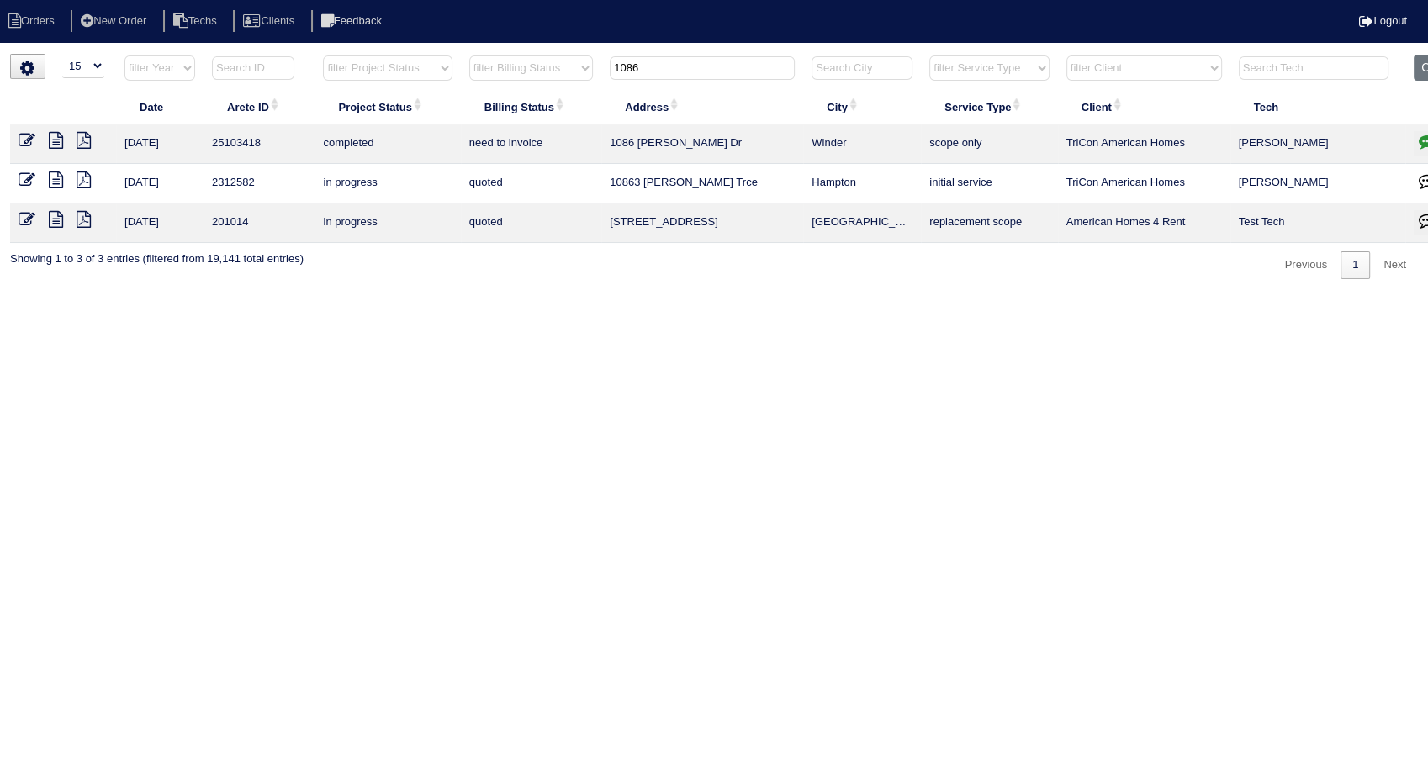
drag, startPoint x: 498, startPoint y: 379, endPoint x: 776, endPoint y: 119, distance: 380.3
click at [498, 296] on html "Orders New Order Techs Clients Feedback Logout Orders New Order Users Clients M…" at bounding box center [714, 148] width 1428 height 296
drag, startPoint x: 655, startPoint y: 66, endPoint x: 417, endPoint y: 114, distance: 242.8
click at [417, 114] on table "Date Arete ID Project Status Billing Status Address City Service Type Client Te…" at bounding box center [739, 149] width 1459 height 188
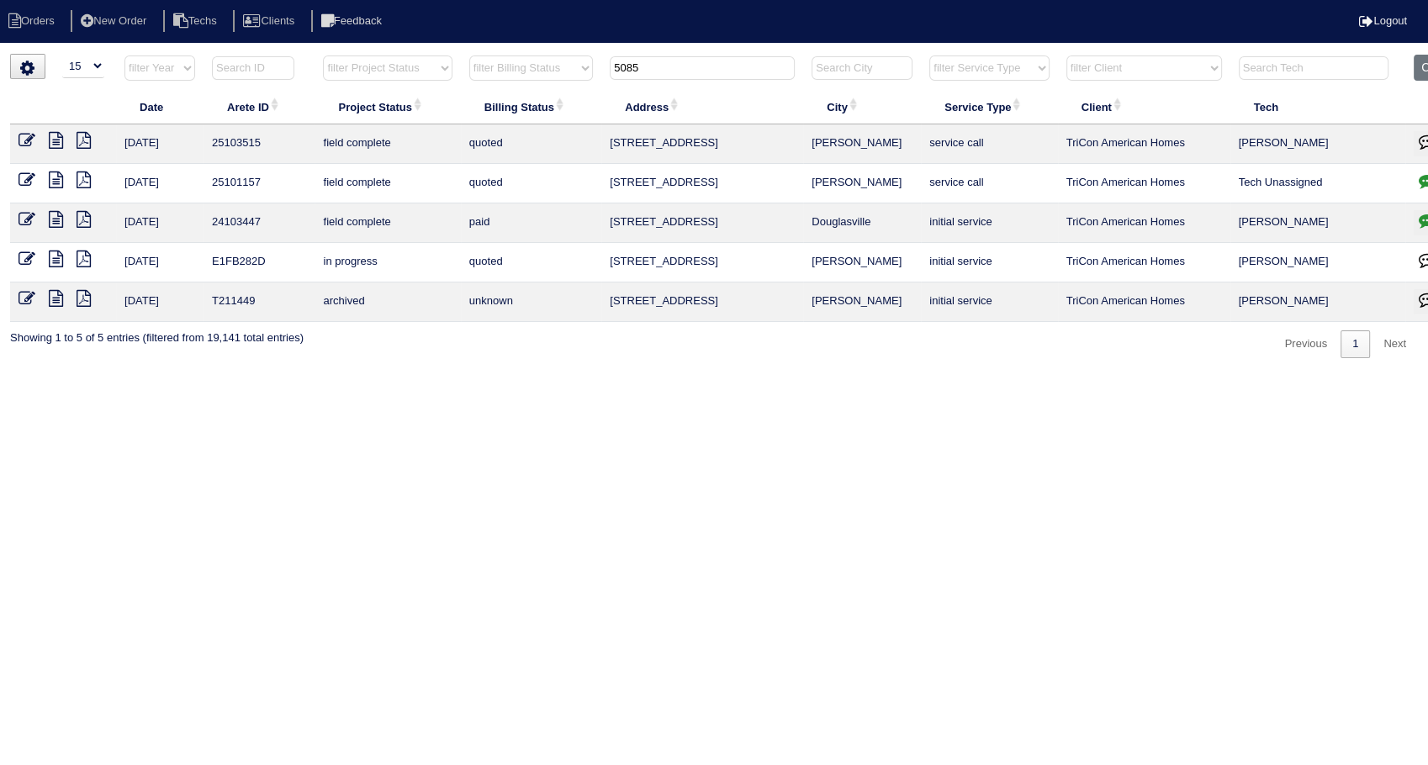
drag, startPoint x: 658, startPoint y: 65, endPoint x: 522, endPoint y: 75, distance: 135.8
click at [522, 75] on tr "filter Year -- Any Year -- 2025 2024 2023 2022 2021 2020 2019 filter Project St…" at bounding box center [739, 72] width 1459 height 34
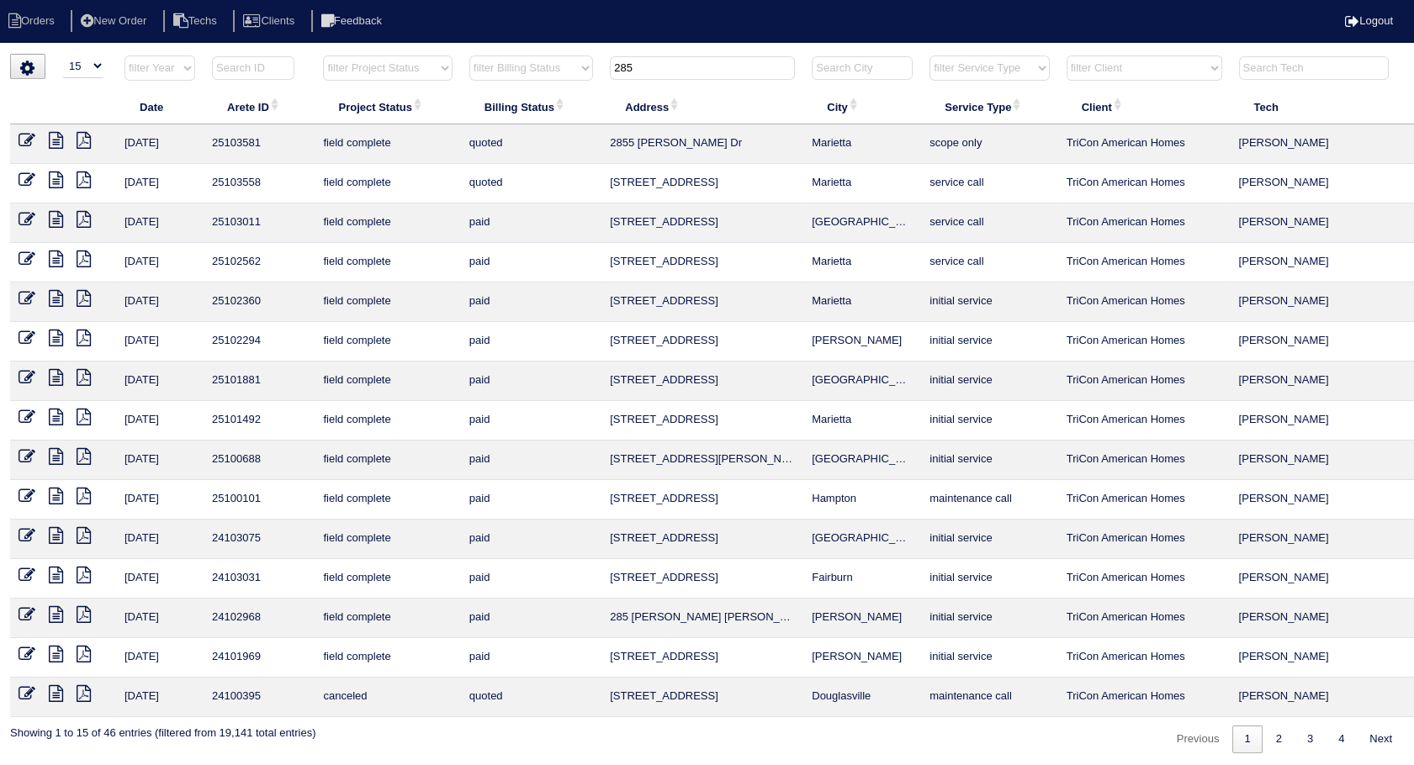
drag, startPoint x: 652, startPoint y: 71, endPoint x: 550, endPoint y: 71, distance: 101.8
click at [550, 71] on tr "filter Year -- Any Year -- 2025 2024 2023 2022 2021 2020 2019 filter Project St…" at bounding box center [739, 72] width 1459 height 34
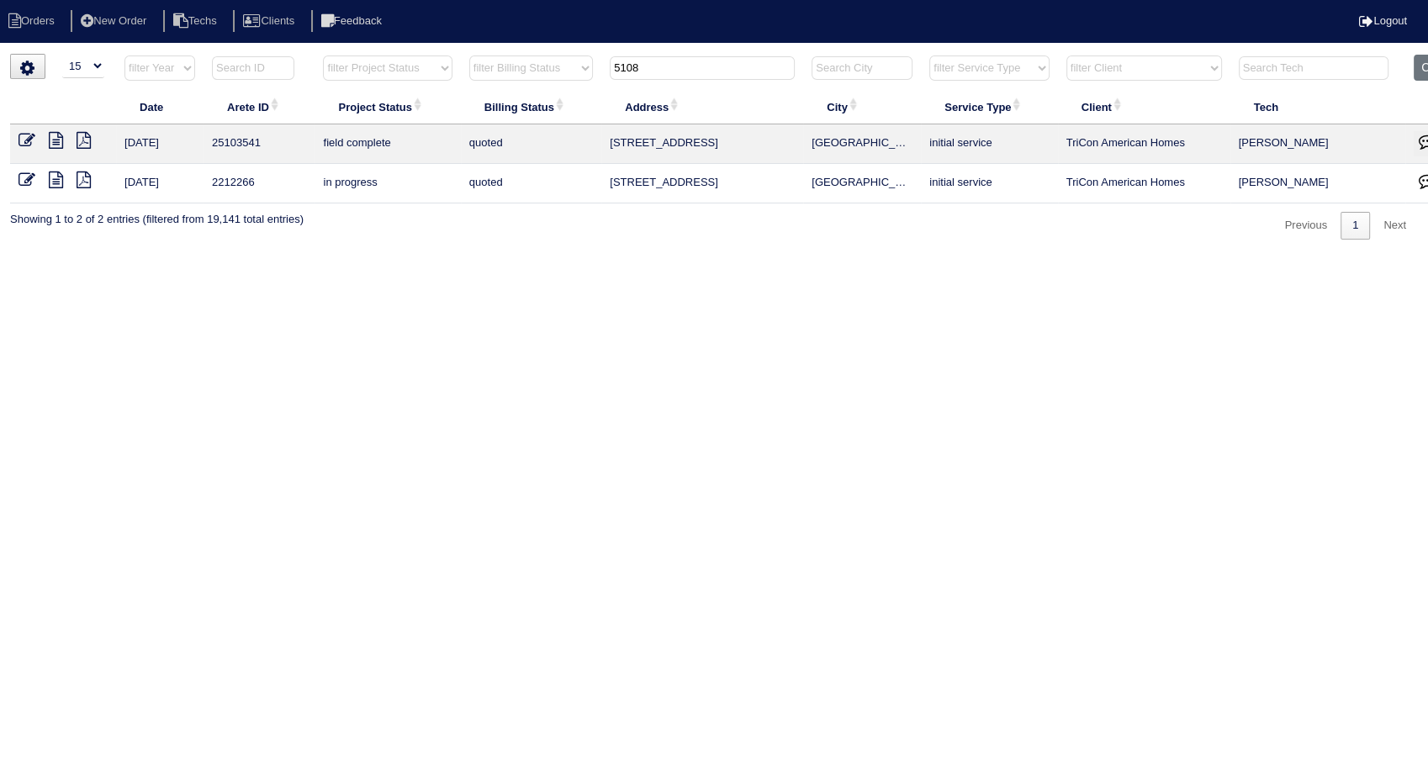
drag, startPoint x: 661, startPoint y: 62, endPoint x: 569, endPoint y: 72, distance: 92.2
click at [569, 72] on tr "filter Year -- Any Year -- 2025 2024 2023 2022 2021 2020 2019 filter Project St…" at bounding box center [739, 72] width 1459 height 34
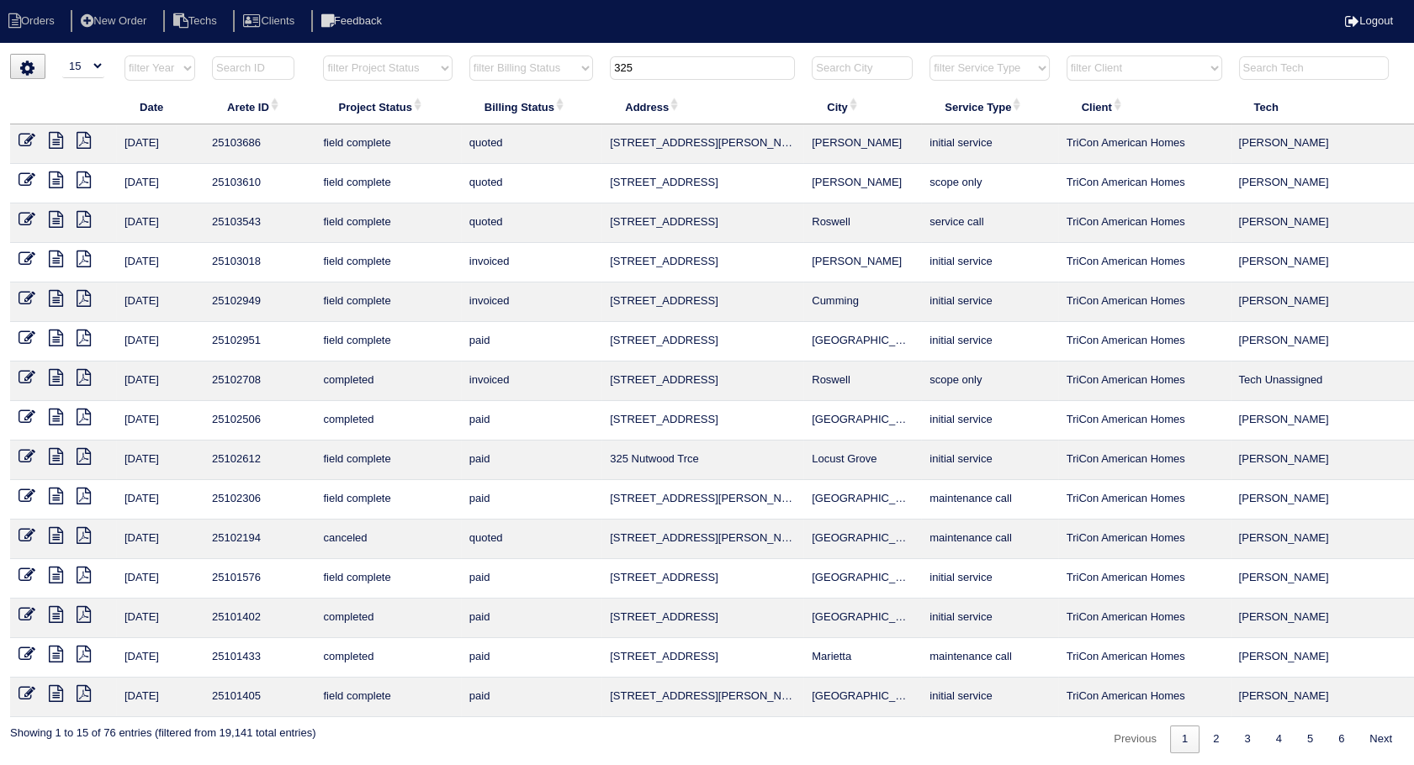
drag, startPoint x: 664, startPoint y: 64, endPoint x: 428, endPoint y: 69, distance: 235.6
click at [428, 69] on tr "filter Year -- Any Year -- 2025 2024 2023 2022 2021 2020 2019 filter Project St…" at bounding box center [739, 72] width 1459 height 34
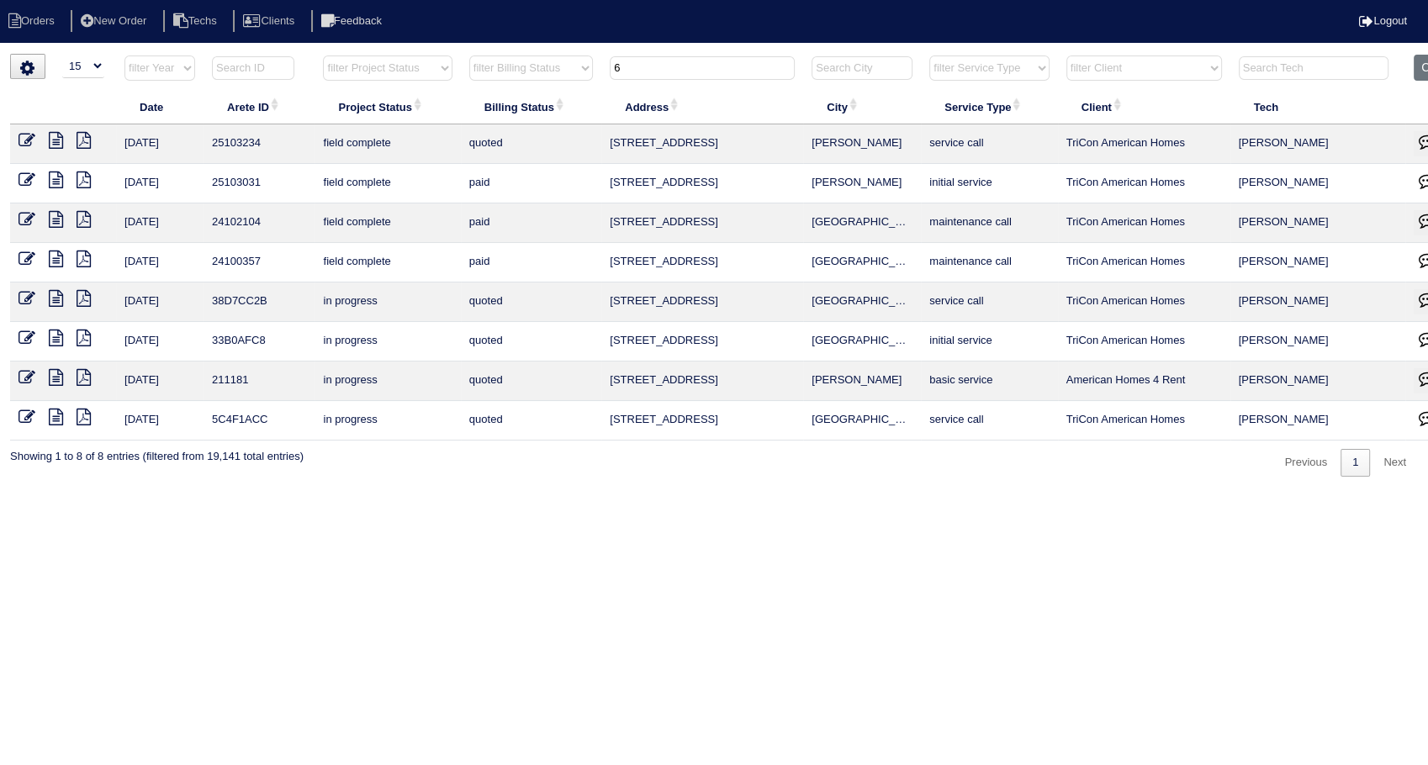
drag, startPoint x: 692, startPoint y: 73, endPoint x: 577, endPoint y: 80, distance: 115.4
click at [578, 79] on tr "filter Year -- Any Year -- 2025 2024 2023 2022 2021 2020 2019 filter Project St…" at bounding box center [739, 72] width 1459 height 34
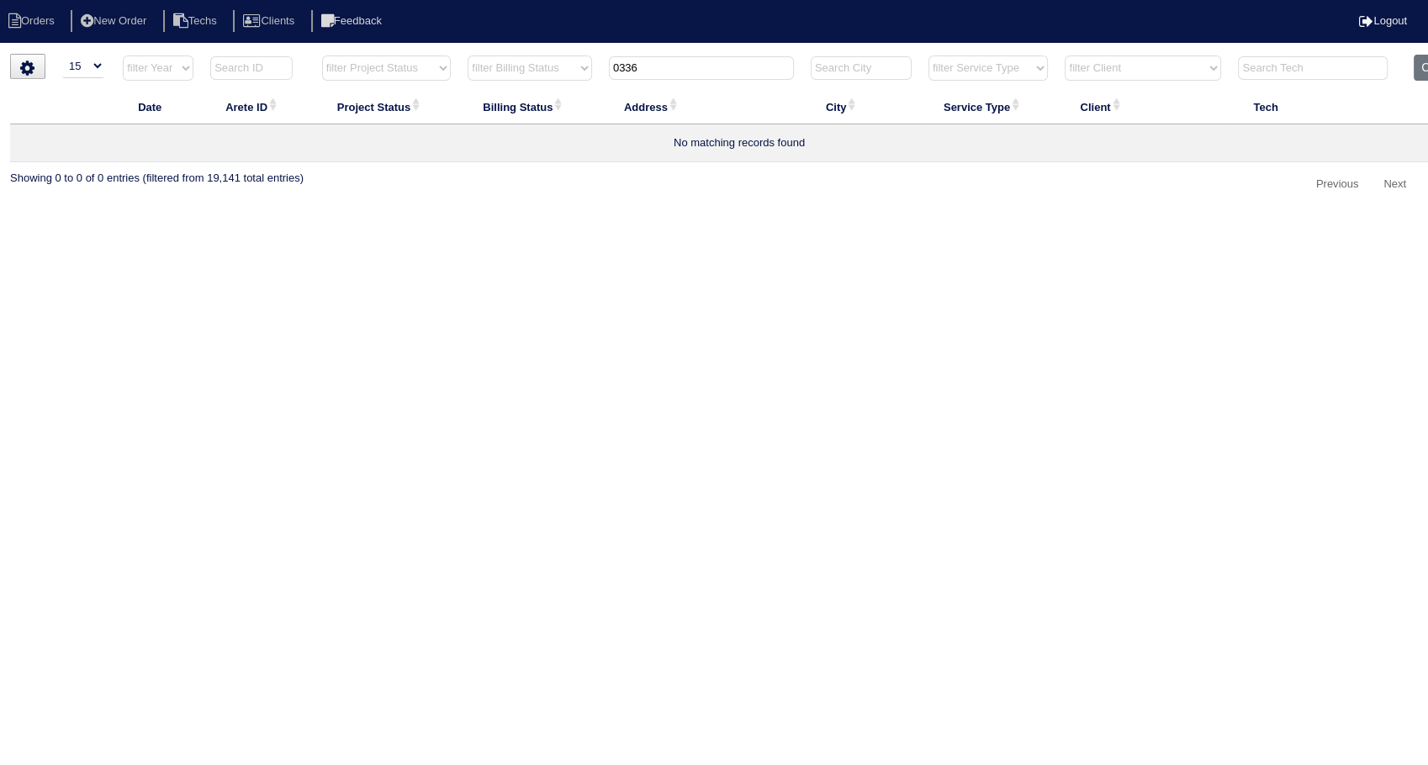
drag, startPoint x: 660, startPoint y: 70, endPoint x: 514, endPoint y: 259, distance: 239.2
click at [469, 96] on table "Date Arete ID Project Status Billing Status Address City Service Type Client Te…" at bounding box center [739, 109] width 1459 height 108
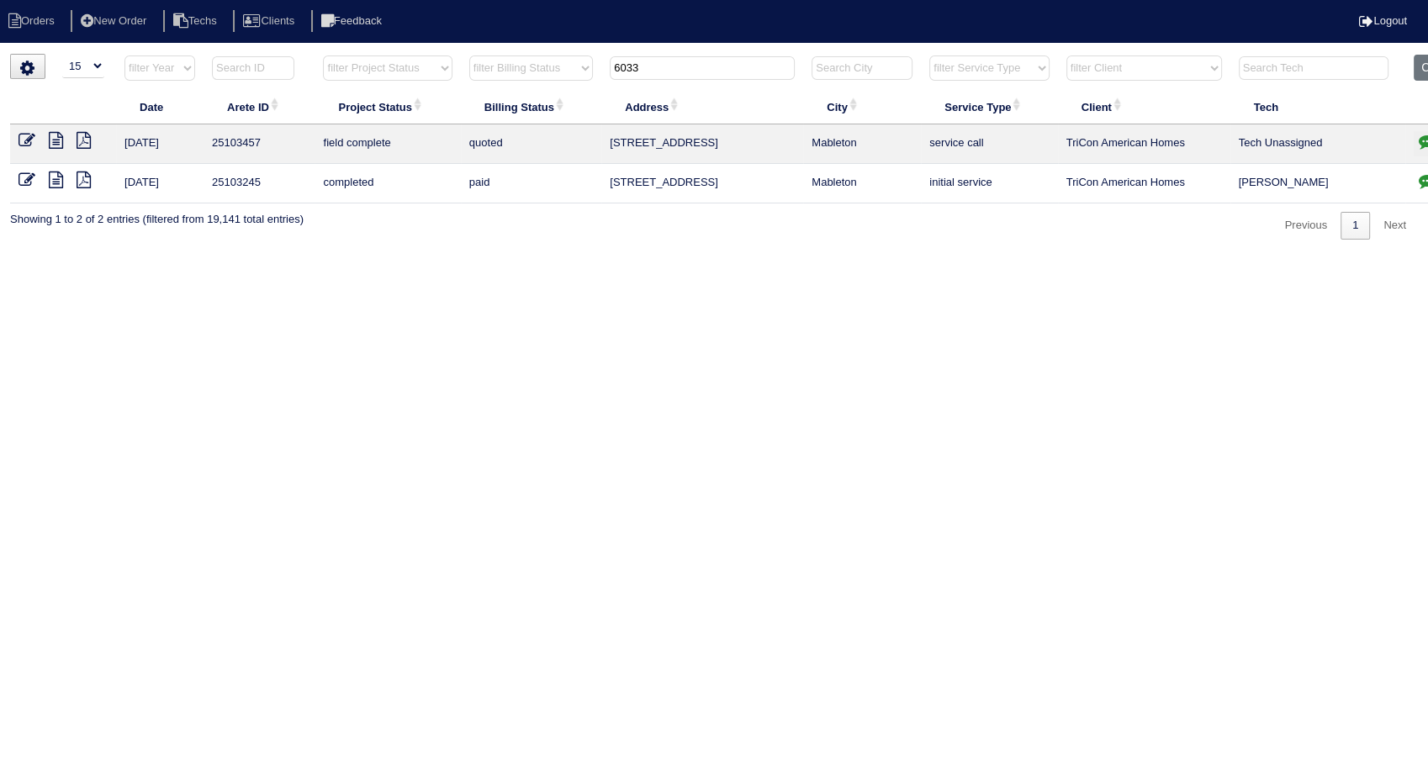
drag, startPoint x: 650, startPoint y: 67, endPoint x: 541, endPoint y: 84, distance: 110.6
click at [541, 84] on tr "filter Year -- Any Year -- 2025 2024 2023 2022 2021 2020 2019 filter Project St…" at bounding box center [739, 72] width 1459 height 34
click at [479, 88] on tr "filter Year -- Any Year -- 2025 2024 2023 2022 2021 2020 2019 filter Project St…" at bounding box center [739, 72] width 1459 height 34
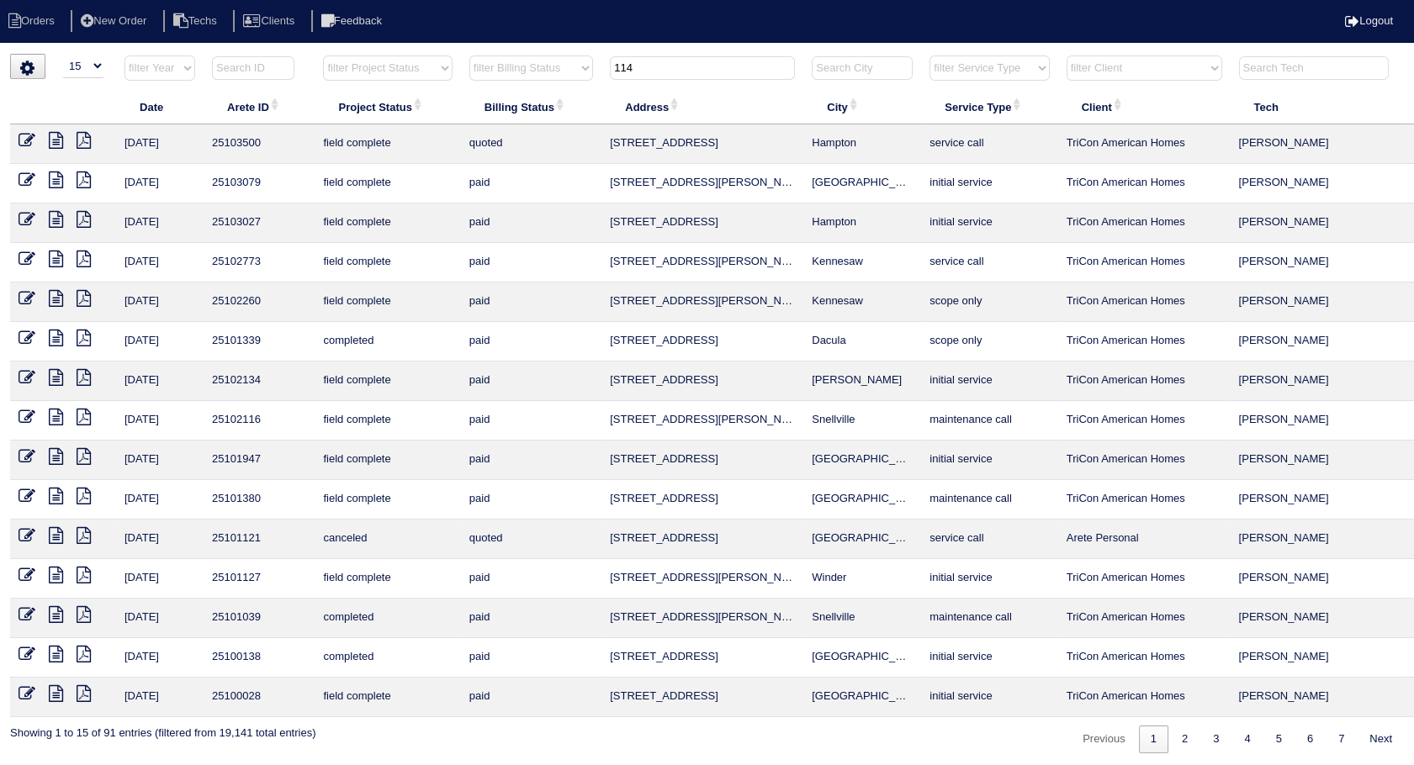
drag, startPoint x: 607, startPoint y: 74, endPoint x: 538, endPoint y: 81, distance: 69.3
click at [538, 81] on tr "filter Year -- Any Year -- 2025 2024 2023 2022 2021 2020 2019 filter Project St…" at bounding box center [739, 72] width 1459 height 34
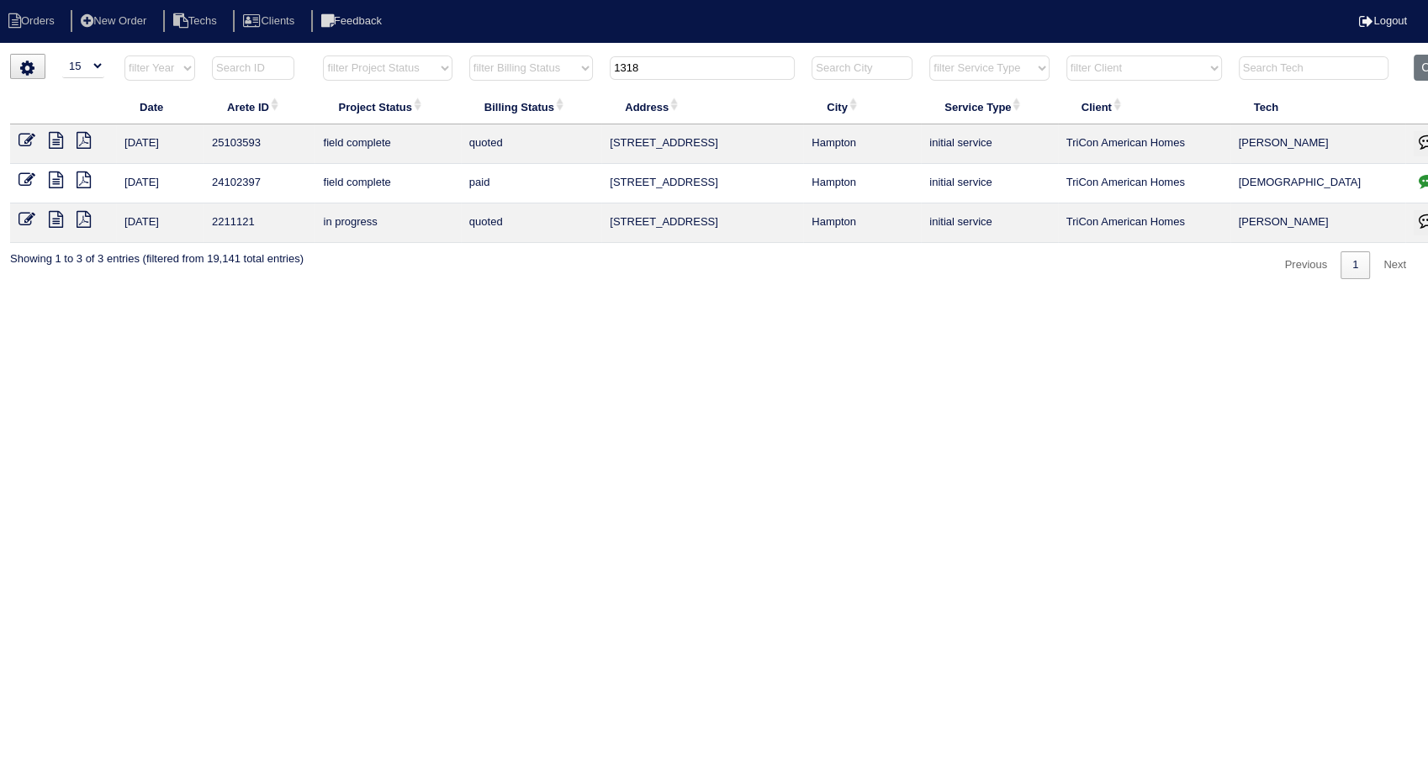
drag, startPoint x: 669, startPoint y: 66, endPoint x: 567, endPoint y: 85, distance: 103.6
click at [567, 85] on tr "filter Year -- Any Year -- 2025 2024 2023 2022 2021 2020 2019 filter Project St…" at bounding box center [739, 72] width 1459 height 34
click at [645, 71] on input "1318" at bounding box center [702, 68] width 185 height 24
drag, startPoint x: 645, startPoint y: 71, endPoint x: 529, endPoint y: 78, distance: 116.3
click at [529, 78] on tr "filter Year -- Any Year -- 2025 2024 2023 2022 2021 2020 2019 filter Project St…" at bounding box center [739, 72] width 1459 height 34
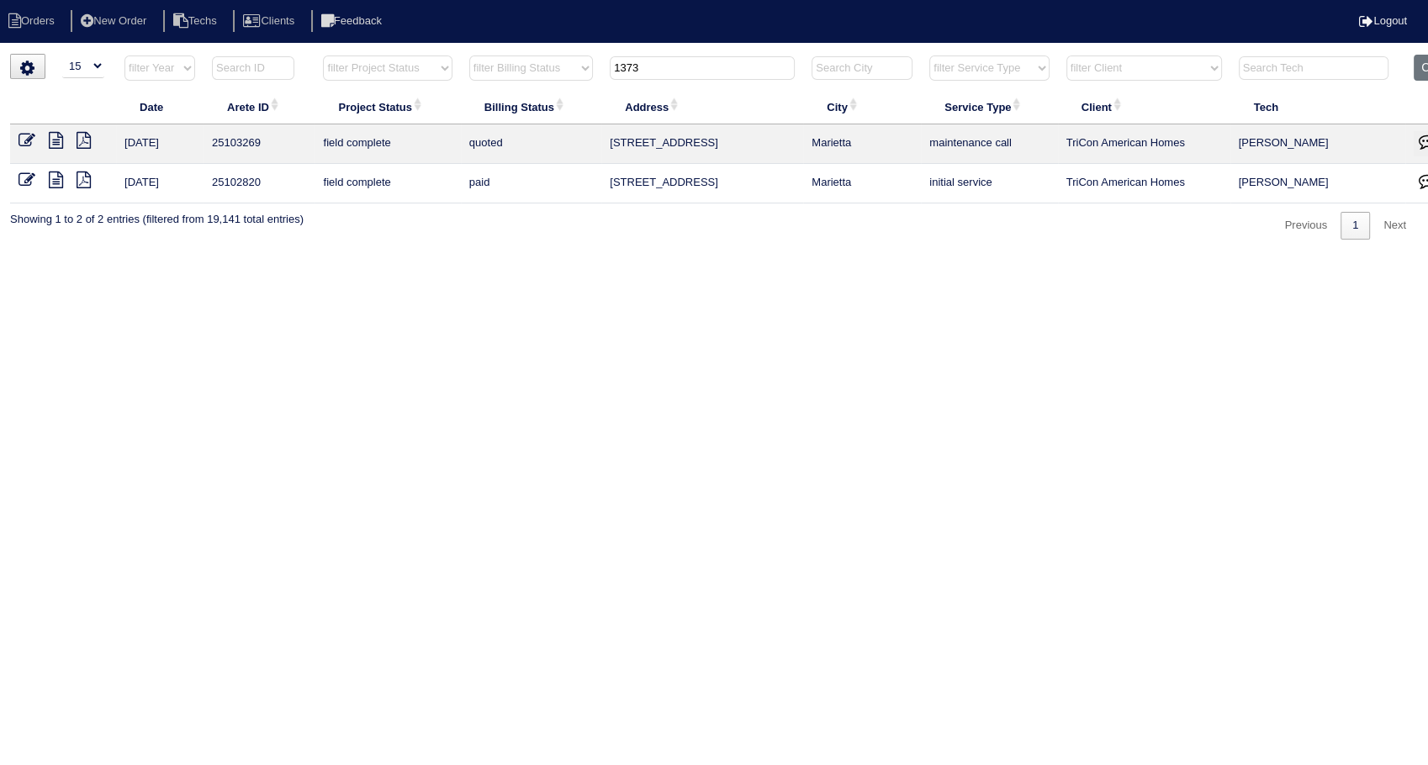
click at [0, 180] on html "Orders New Order Techs Clients Feedback Logout Orders New Order Users Clients M…" at bounding box center [714, 128] width 1428 height 257
drag, startPoint x: 658, startPoint y: 60, endPoint x: 613, endPoint y: 61, distance: 44.6
click at [613, 61] on input "1373" at bounding box center [702, 68] width 185 height 24
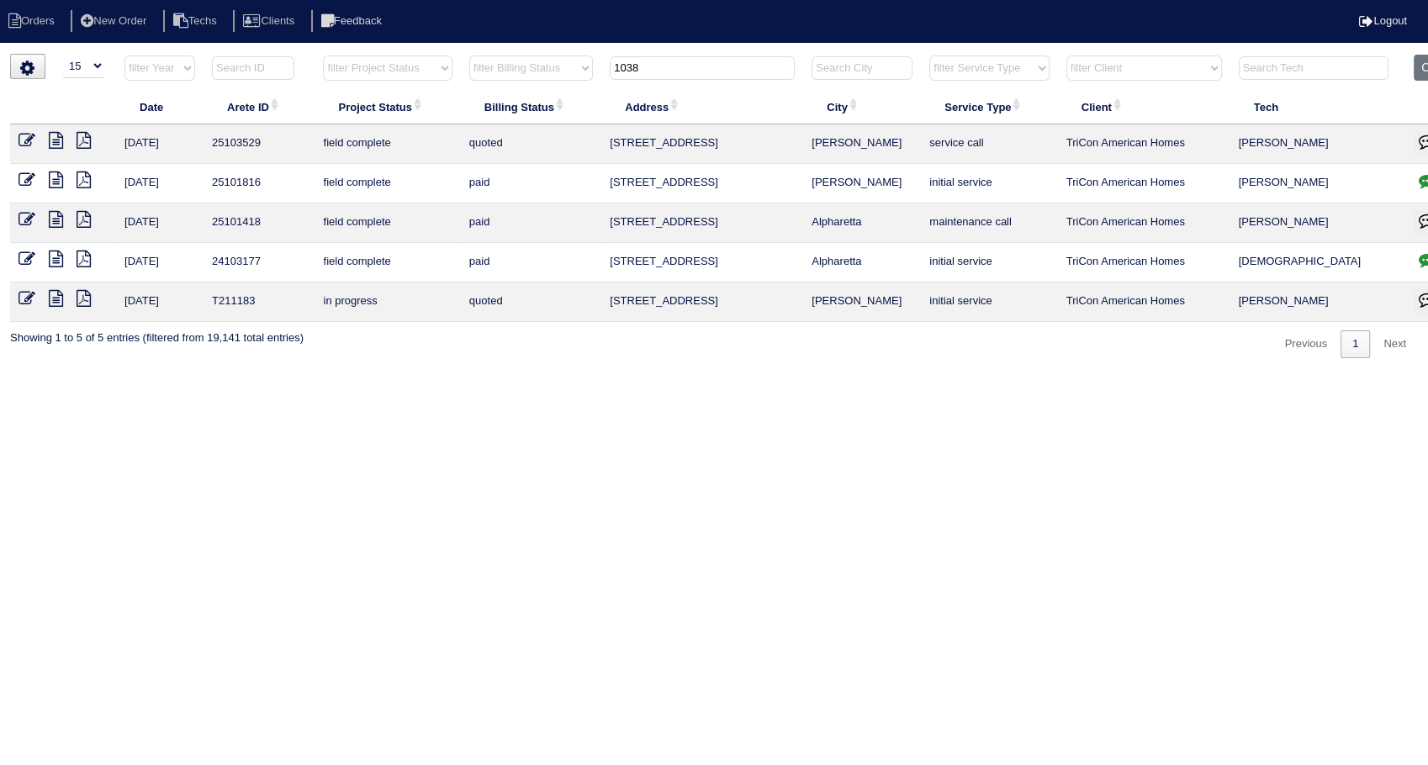
drag, startPoint x: 686, startPoint y: 71, endPoint x: 394, endPoint y: 111, distance: 295.5
click at [395, 111] on table "Date Arete ID Project Status Billing Status Address City Service Type Client Te…" at bounding box center [739, 188] width 1459 height 267
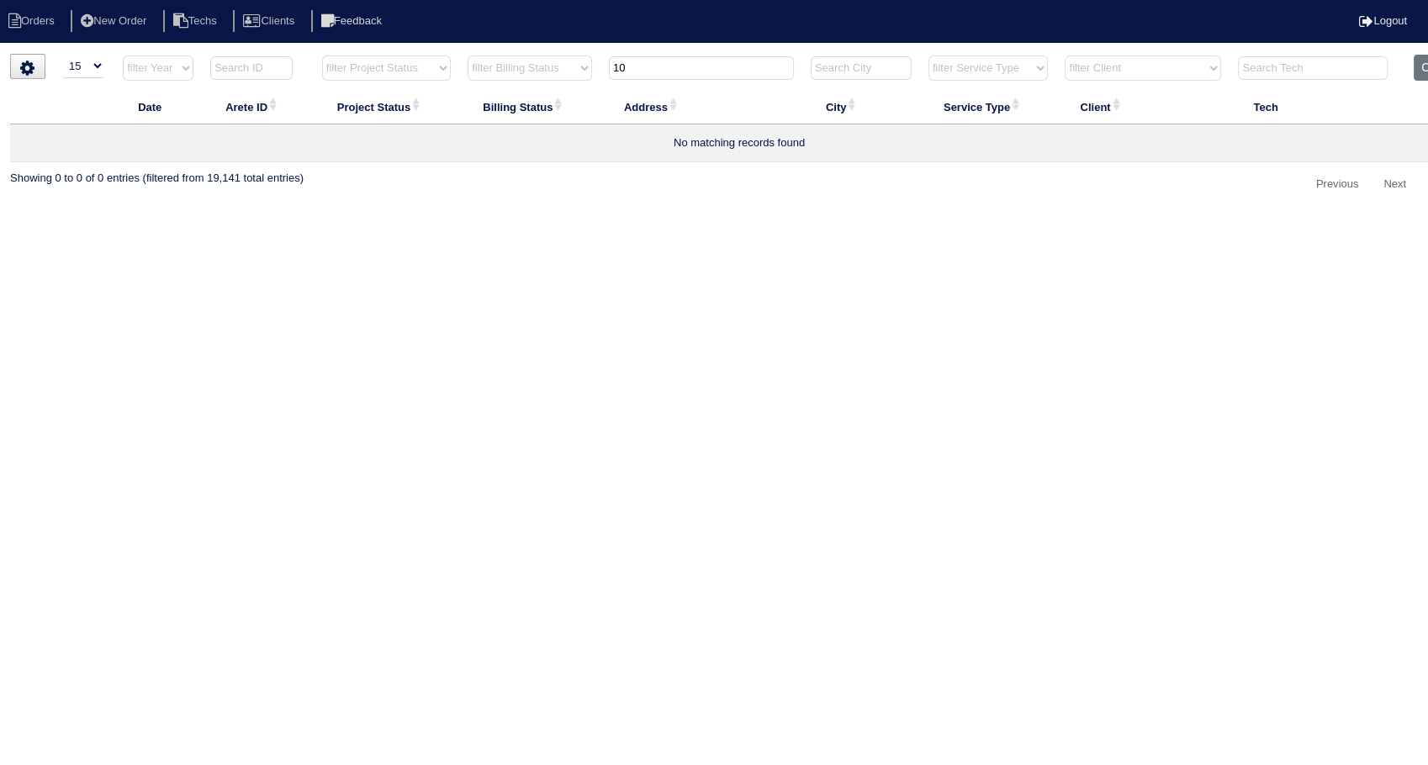
type input "1"
drag, startPoint x: 696, startPoint y: 63, endPoint x: 459, endPoint y: 126, distance: 244.6
click at [459, 126] on table "Date Arete ID Project Status Billing Status Address City Service Type Client Te…" at bounding box center [739, 109] width 1459 height 108
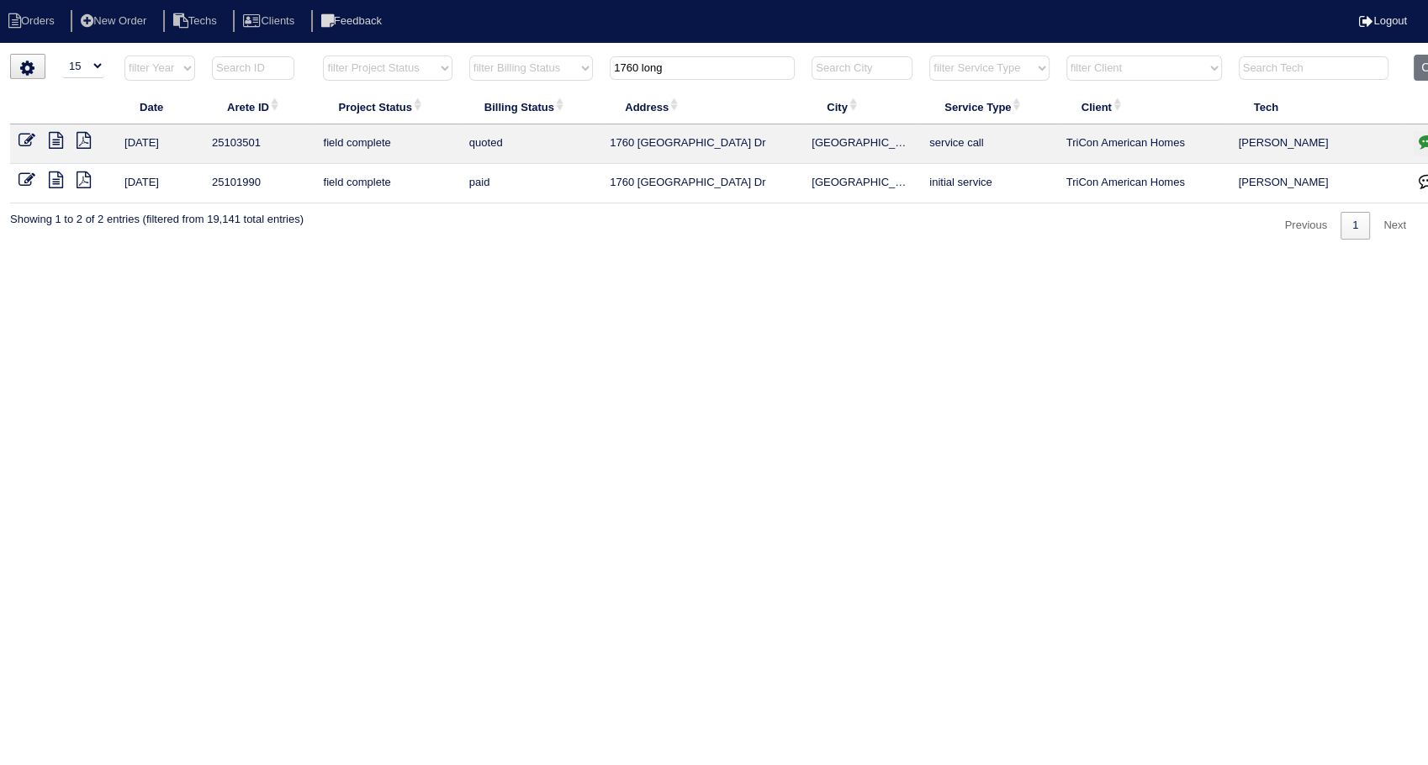
drag, startPoint x: 717, startPoint y: 66, endPoint x: 542, endPoint y: 74, distance: 175.2
click at [542, 74] on tr "filter Year -- Any Year -- 2025 2024 2023 2022 2021 2020 2019 filter Project St…" at bounding box center [739, 72] width 1459 height 34
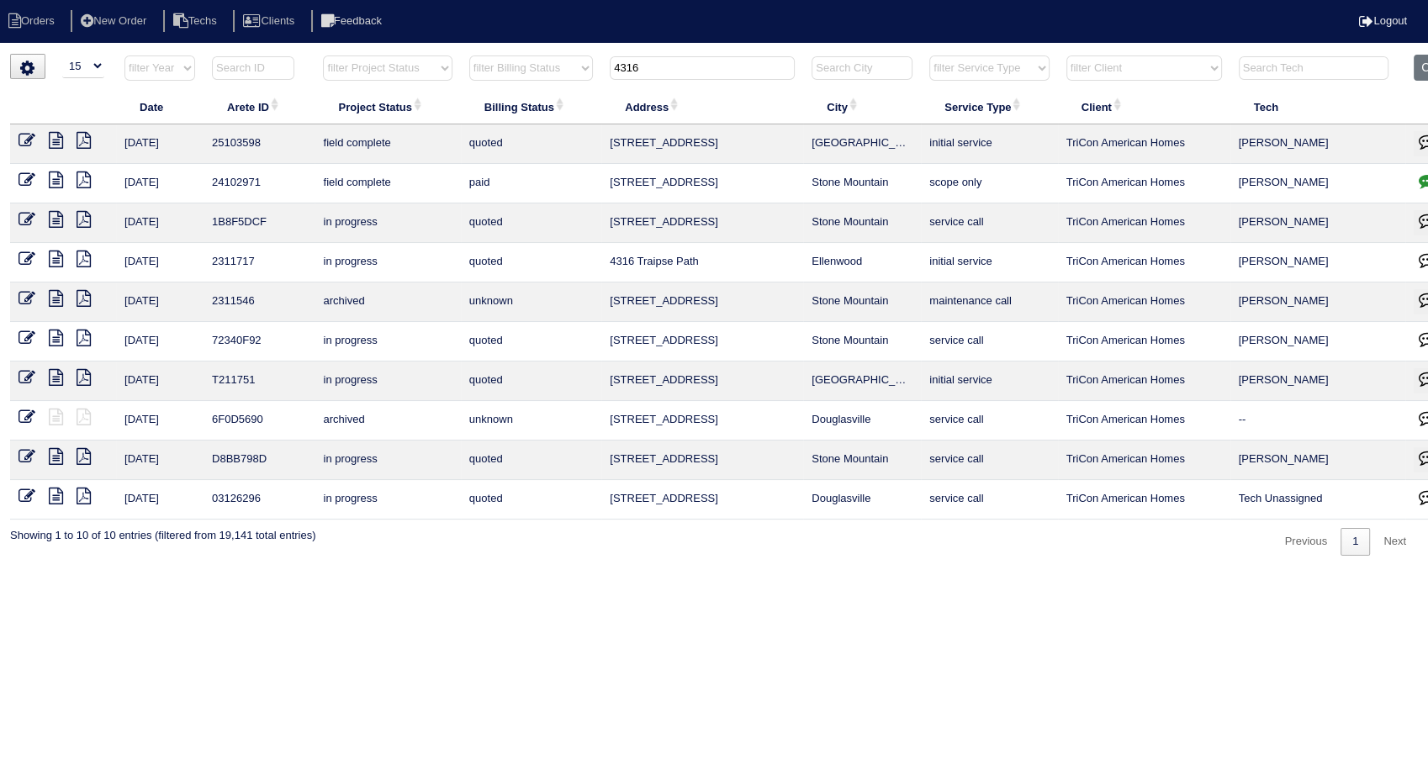
drag, startPoint x: 666, startPoint y: 62, endPoint x: 598, endPoint y: 73, distance: 69.0
click at [598, 73] on tr "filter Year -- Any Year -- 2025 2024 2023 2022 2021 2020 2019 filter Project St…" at bounding box center [739, 72] width 1459 height 34
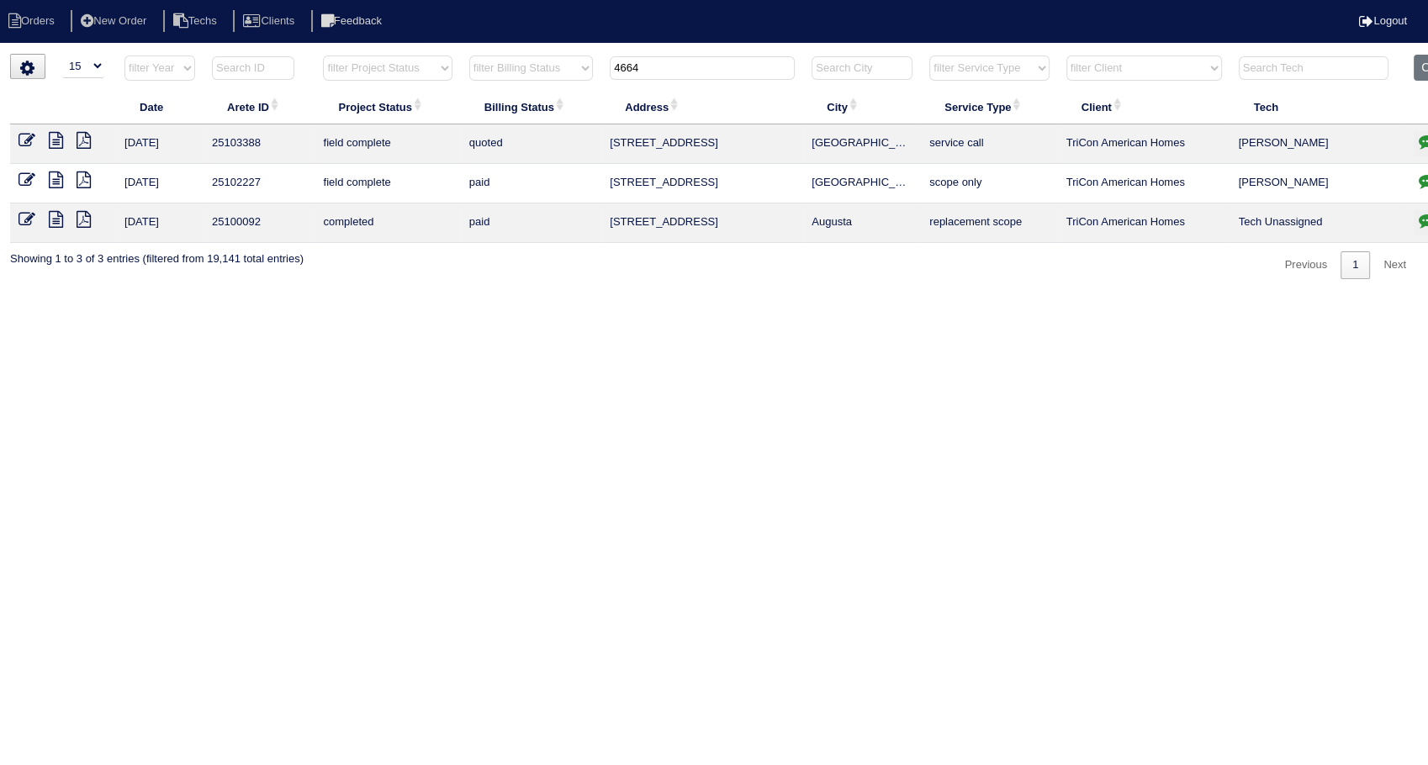
drag, startPoint x: 650, startPoint y: 66, endPoint x: 558, endPoint y: 70, distance: 92.6
click at [558, 70] on tr "filter Year -- Any Year -- 2025 2024 2023 2022 2021 2020 2019 filter Project St…" at bounding box center [739, 72] width 1459 height 34
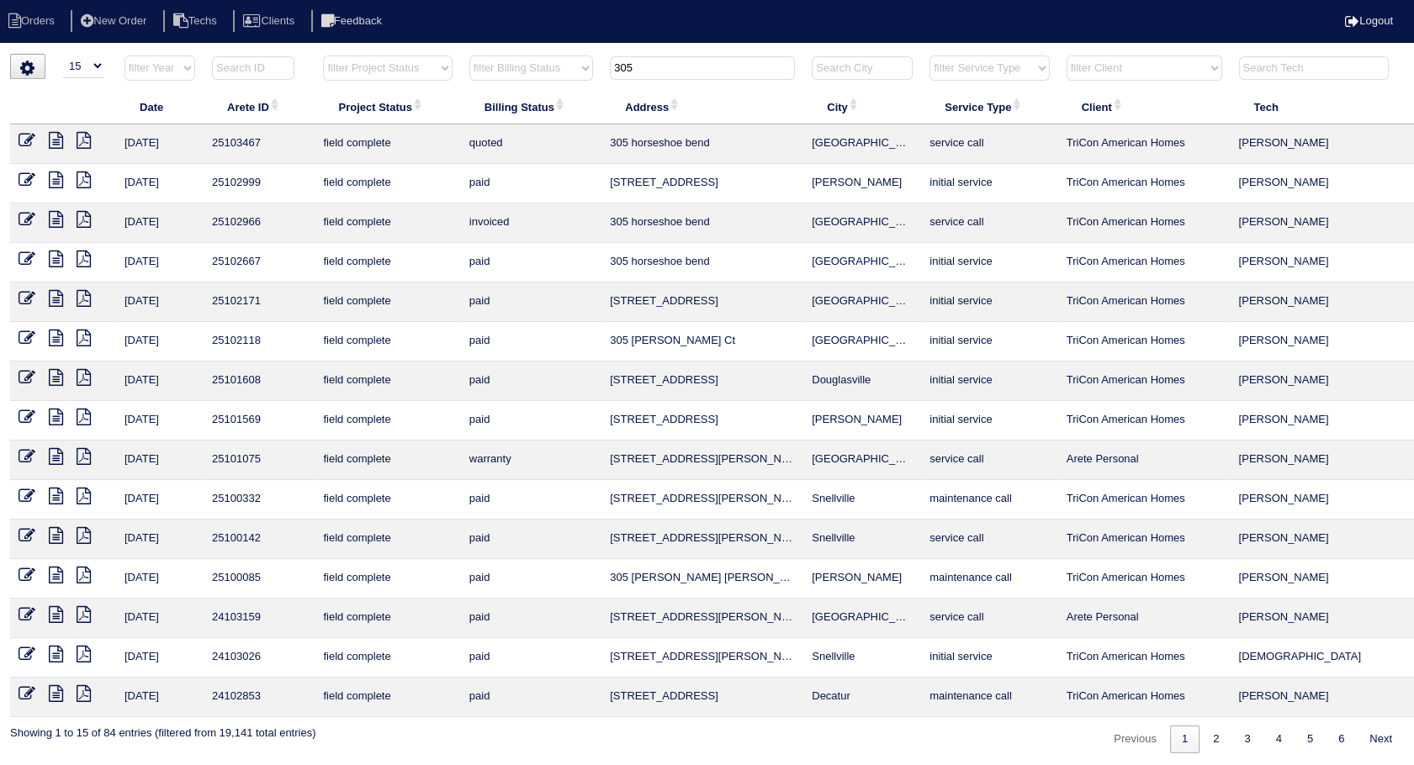
type input "305"
